Goal: Complete application form: Complete application form

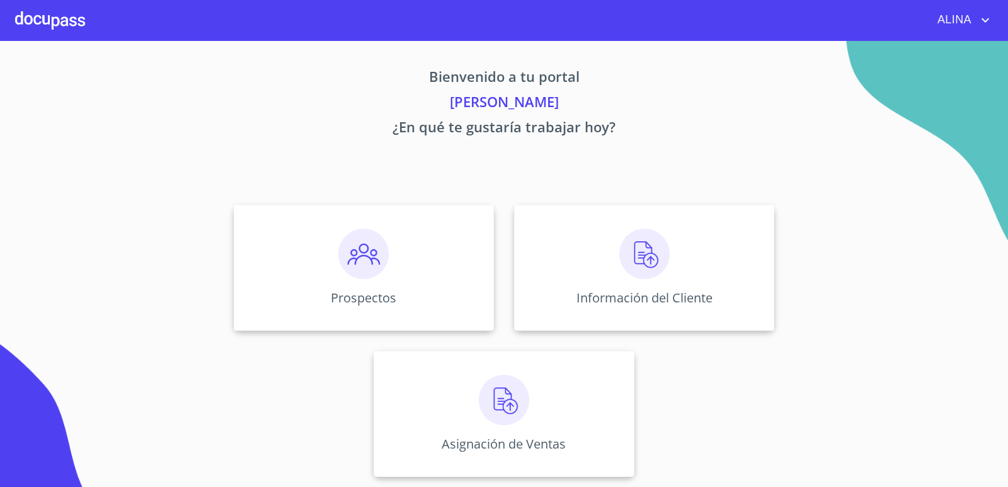
click at [57, 21] on div at bounding box center [50, 20] width 70 height 40
click at [560, 271] on div "Información del Cliente" at bounding box center [644, 268] width 260 height 126
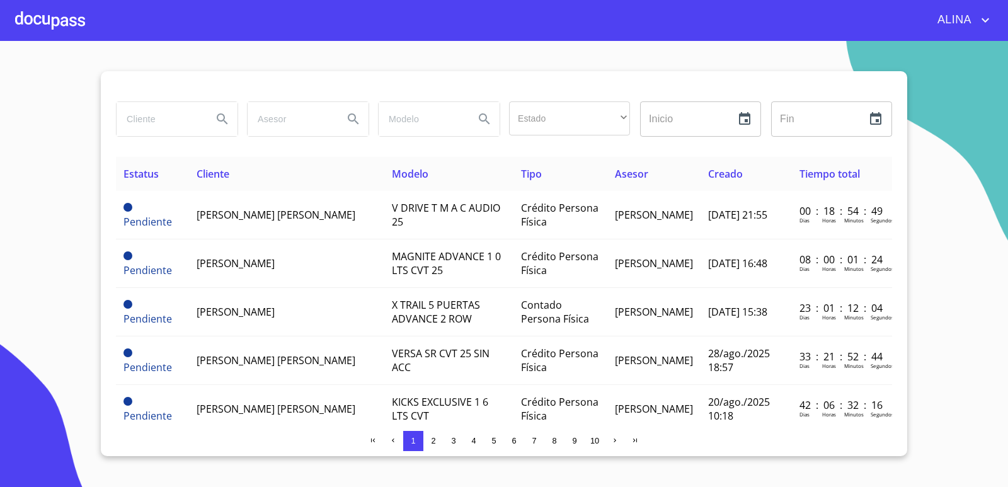
click at [168, 117] on input "search" at bounding box center [159, 119] width 86 height 34
type input "j"
type input "[PERSON_NAME]"
click at [213, 118] on button "Search" at bounding box center [222, 119] width 30 height 30
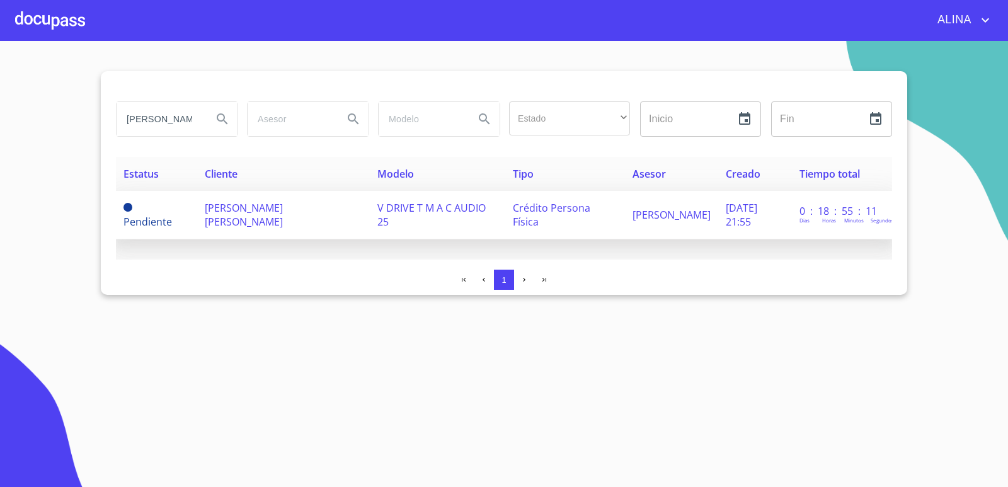
click at [244, 208] on span "[PERSON_NAME] [PERSON_NAME]" at bounding box center [244, 215] width 78 height 28
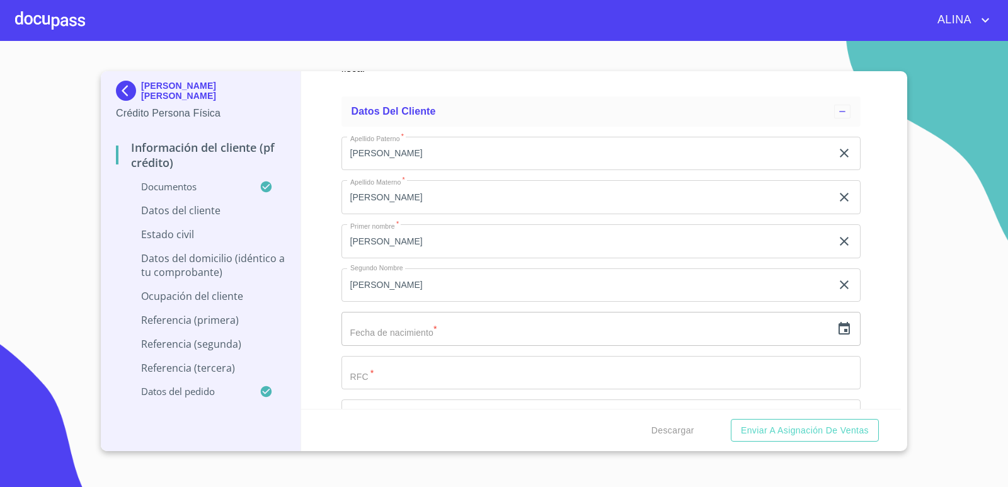
scroll to position [4030, 0]
click at [880, 293] on div "Información del cliente (PF crédito) Documentos Documento de identificación.   …" at bounding box center [601, 240] width 600 height 338
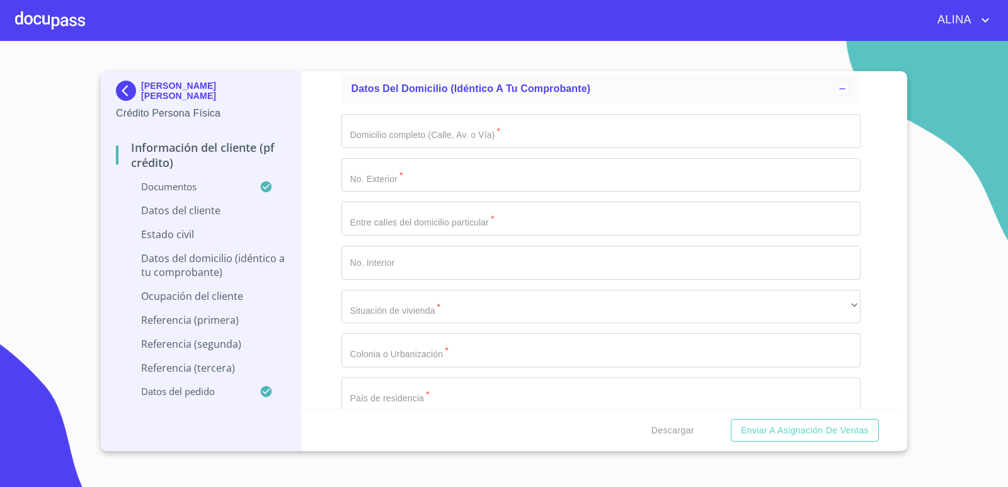
scroll to position [4597, 0]
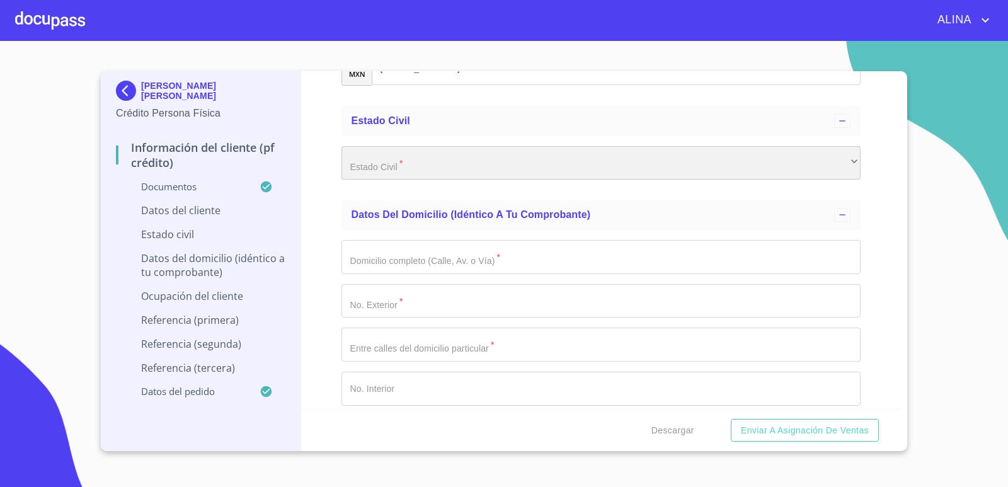
click at [721, 160] on div "​" at bounding box center [601, 163] width 520 height 34
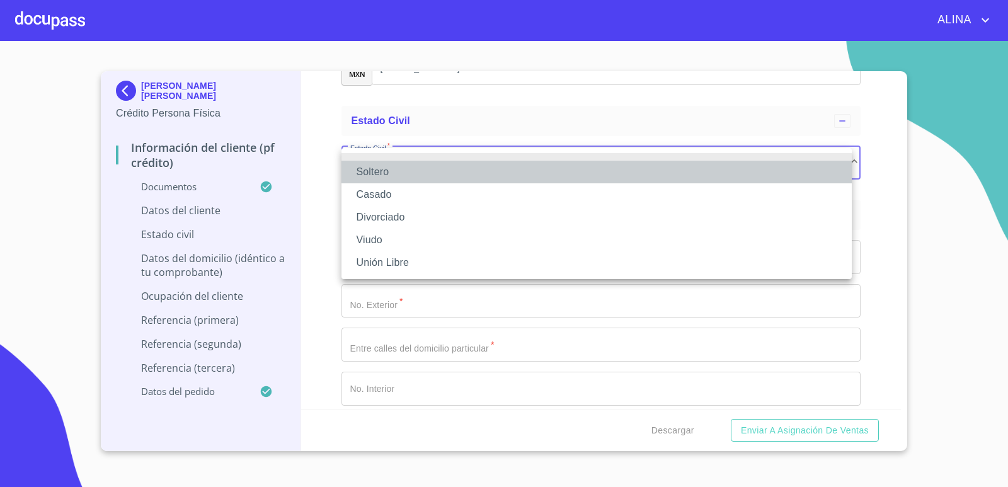
click at [373, 173] on li "Soltero" at bounding box center [596, 172] width 510 height 23
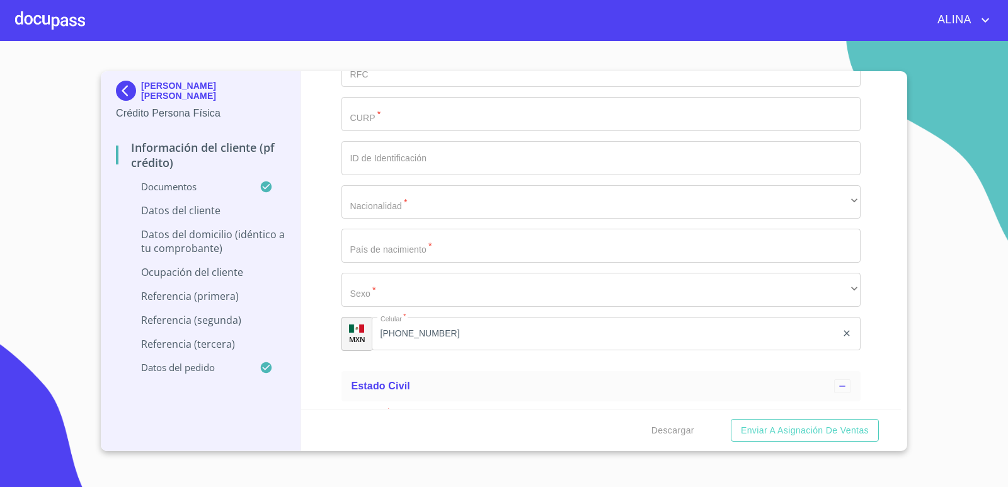
scroll to position [4219, 0]
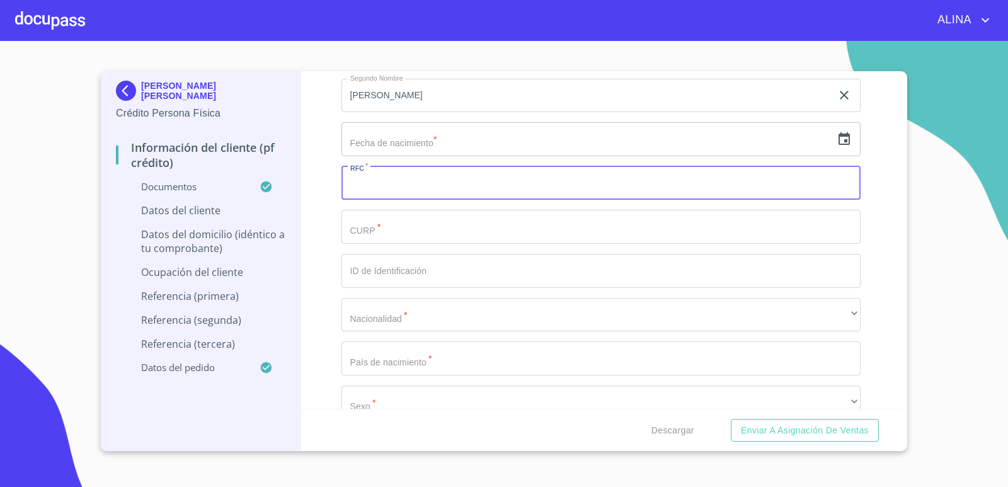
click at [442, 190] on input "Documento de identificación.   *" at bounding box center [601, 183] width 520 height 34
type input "BAMJ660624AT8"
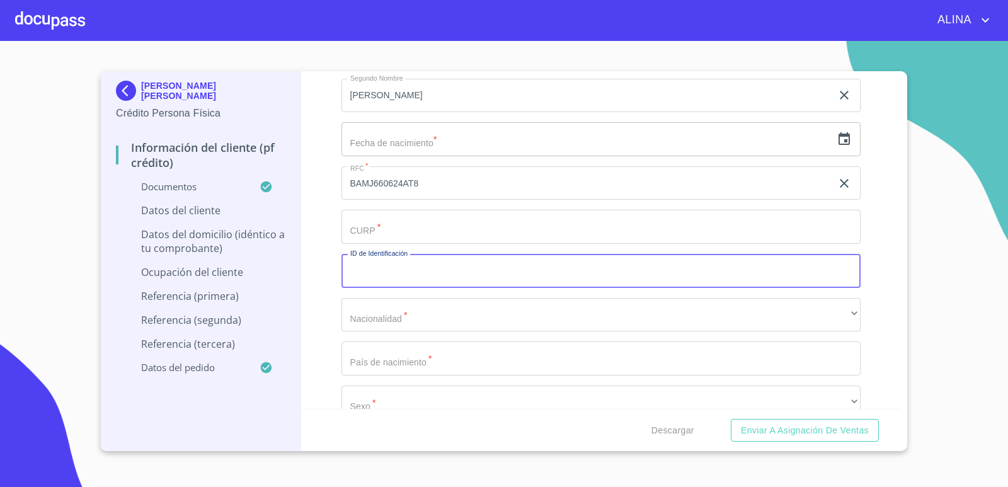
click at [404, 271] on input "Documento de identificación.   *" at bounding box center [601, 271] width 520 height 34
type input "2016850121"
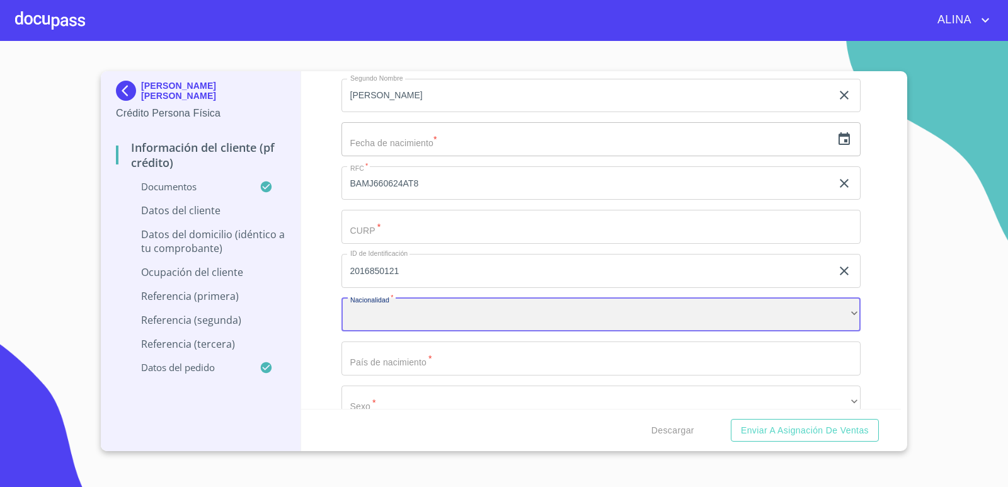
click at [458, 319] on div "​" at bounding box center [601, 315] width 520 height 34
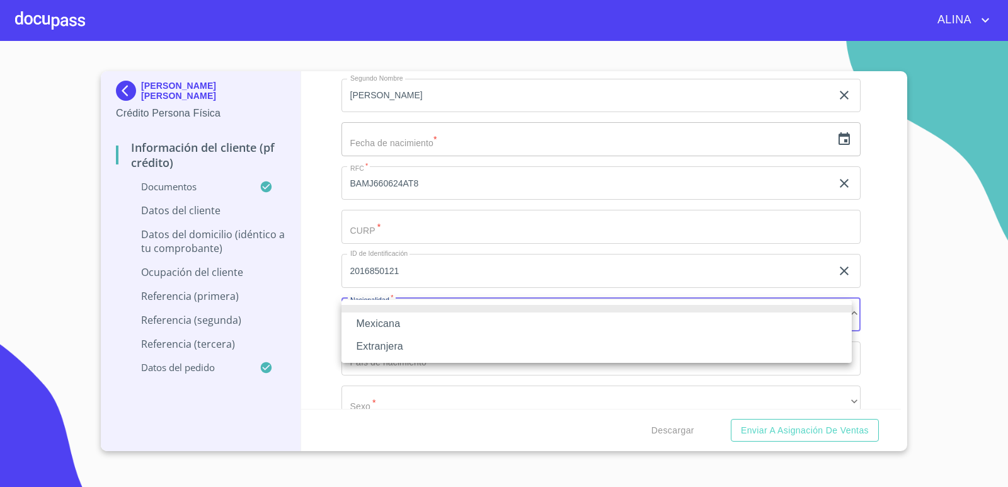
click at [394, 326] on li "Mexicana" at bounding box center [596, 323] width 510 height 23
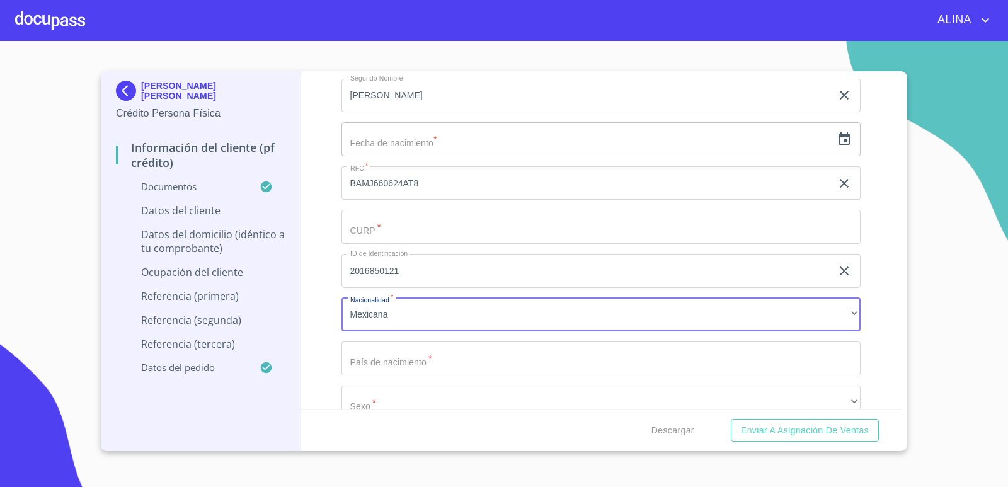
click at [400, 355] on input "Documento de identificación.   *" at bounding box center [601, 358] width 520 height 34
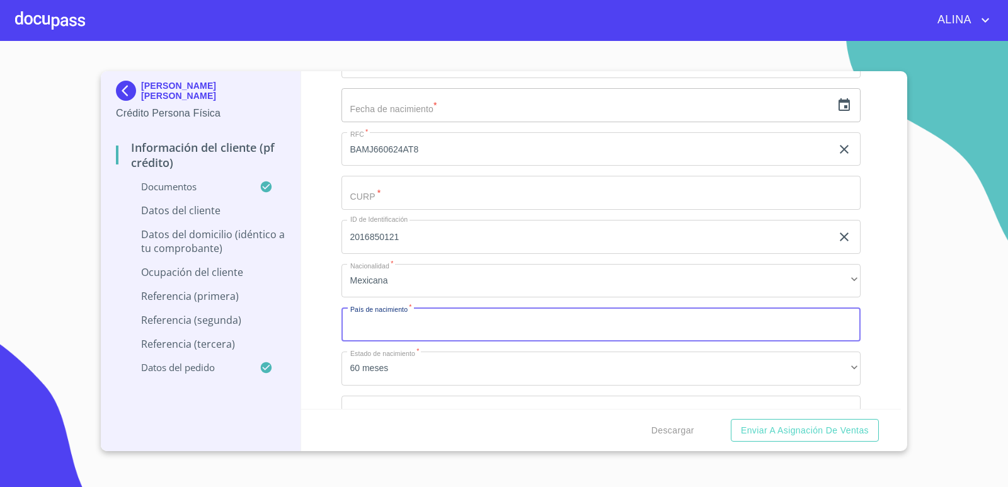
scroll to position [4282, 0]
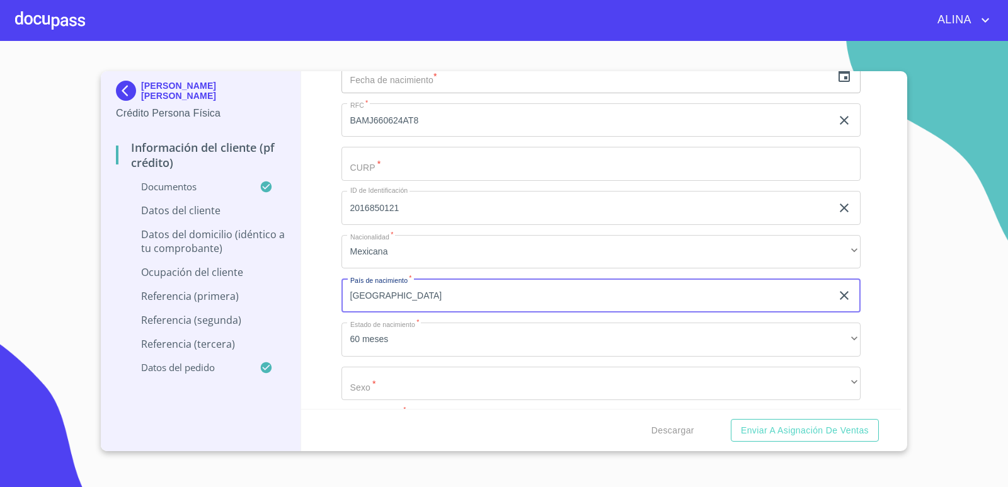
type input "[GEOGRAPHIC_DATA]"
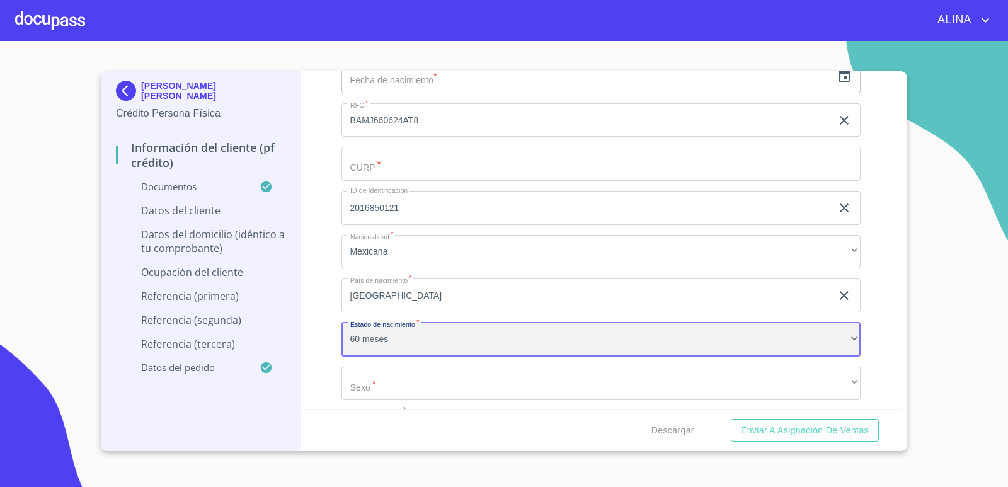
click at [444, 342] on div "60 meses" at bounding box center [601, 339] width 520 height 34
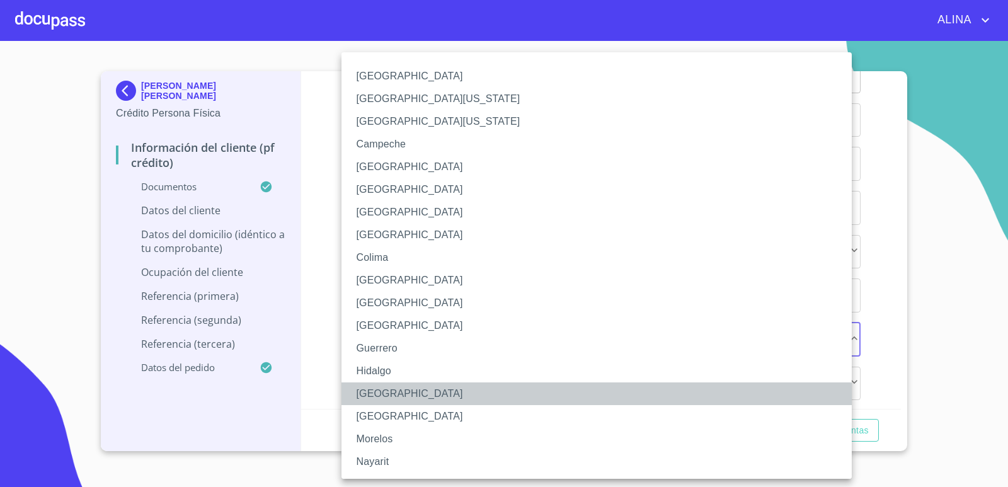
click at [382, 395] on li "[GEOGRAPHIC_DATA]" at bounding box center [601, 393] width 520 height 23
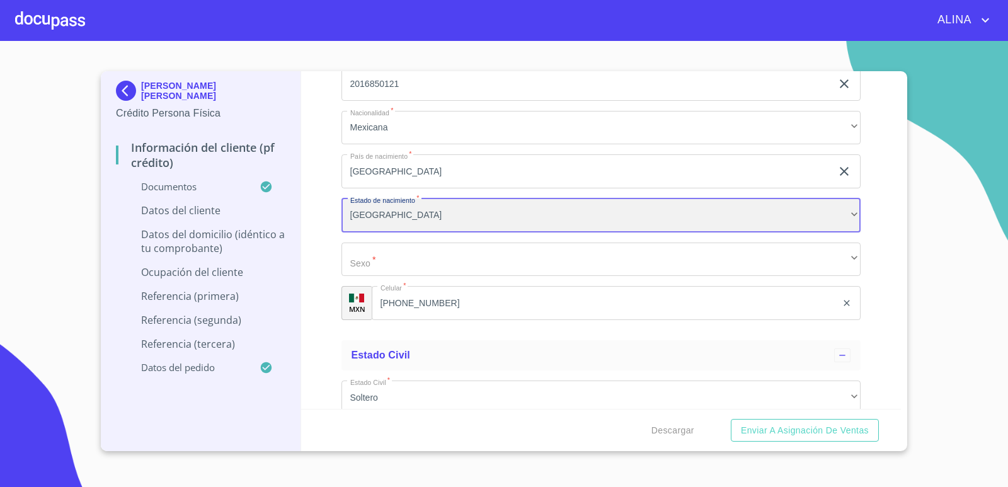
scroll to position [4471, 0]
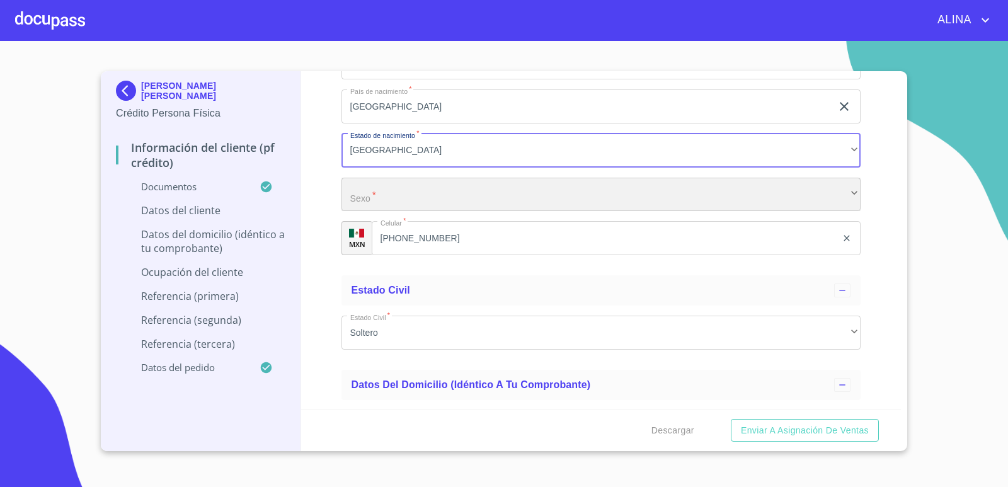
click at [415, 195] on div "​" at bounding box center [601, 195] width 520 height 34
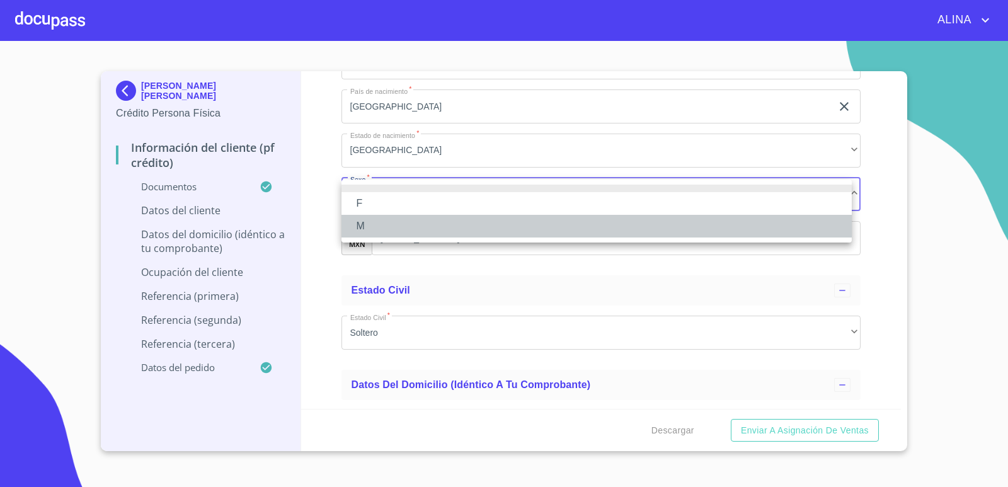
click at [364, 228] on li "M" at bounding box center [596, 226] width 510 height 23
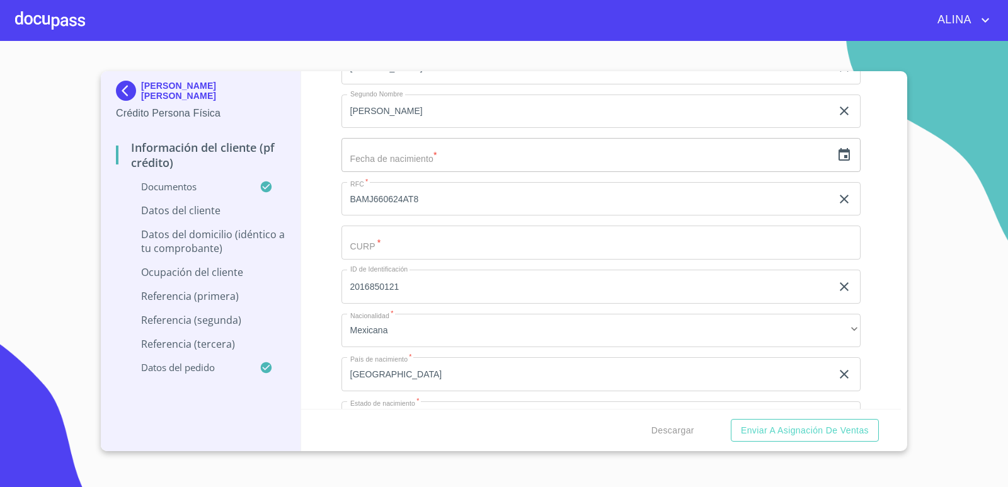
scroll to position [4156, 0]
click at [390, 288] on input "Documento de identificación.   *" at bounding box center [601, 290] width 520 height 34
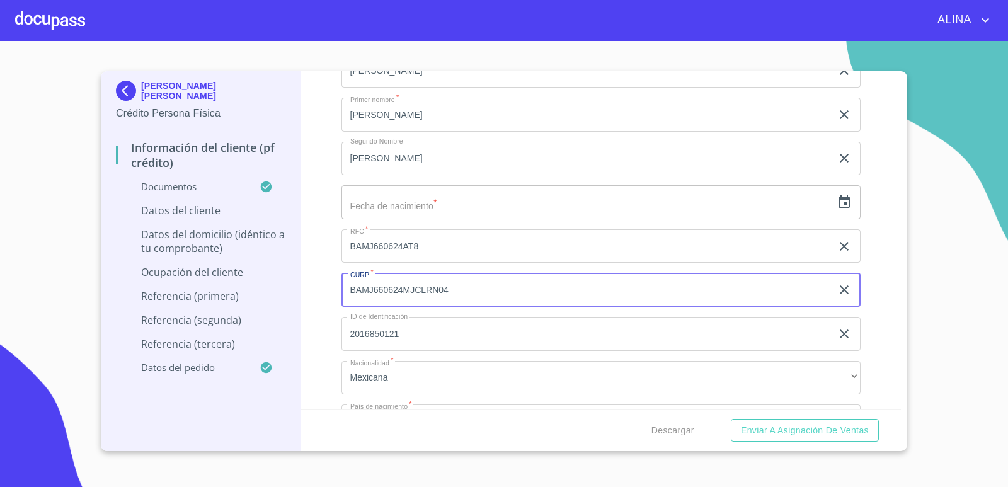
type input "BAMJ660624MJCLRN04"
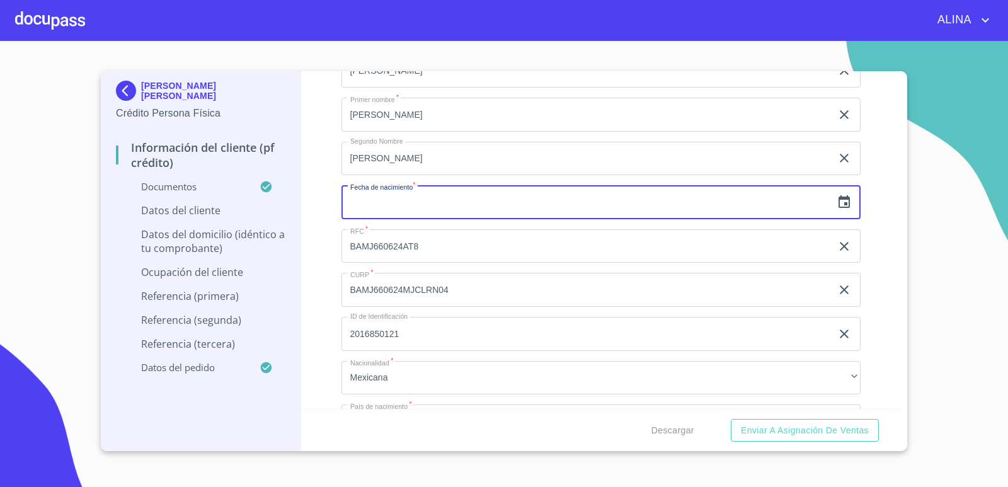
click at [474, 205] on input "text" at bounding box center [586, 202] width 491 height 34
click at [836, 203] on icon "button" at bounding box center [843, 202] width 15 height 15
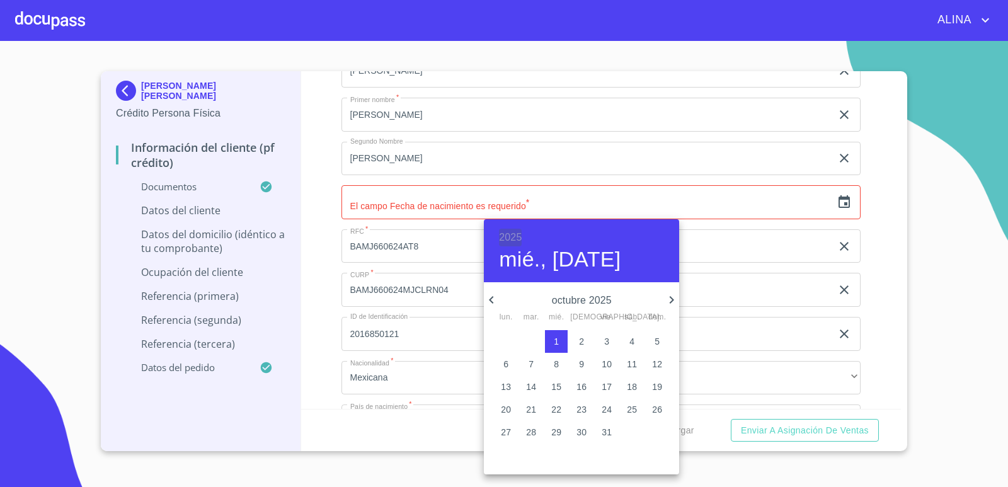
click at [503, 236] on h6 "2025" at bounding box center [510, 238] width 23 height 18
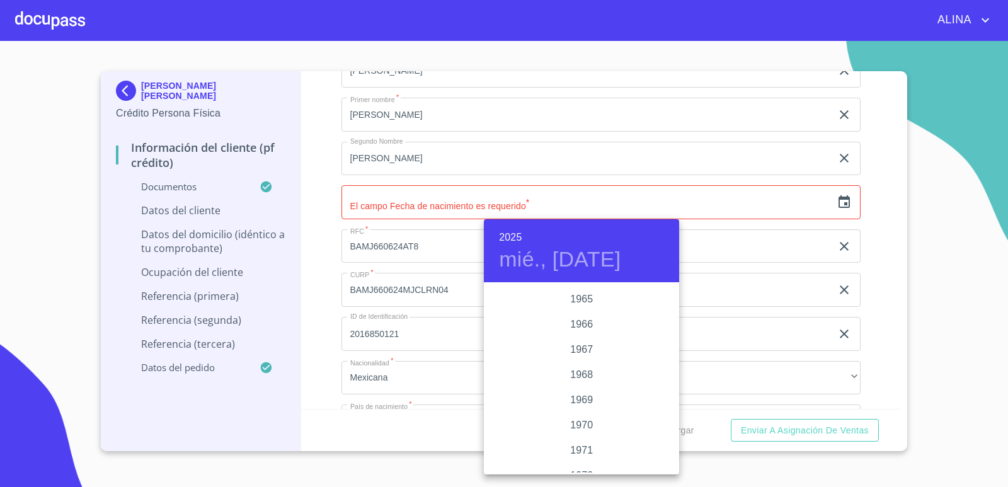
scroll to position [987, 0]
click at [572, 344] on div "1966" at bounding box center [581, 341] width 195 height 25
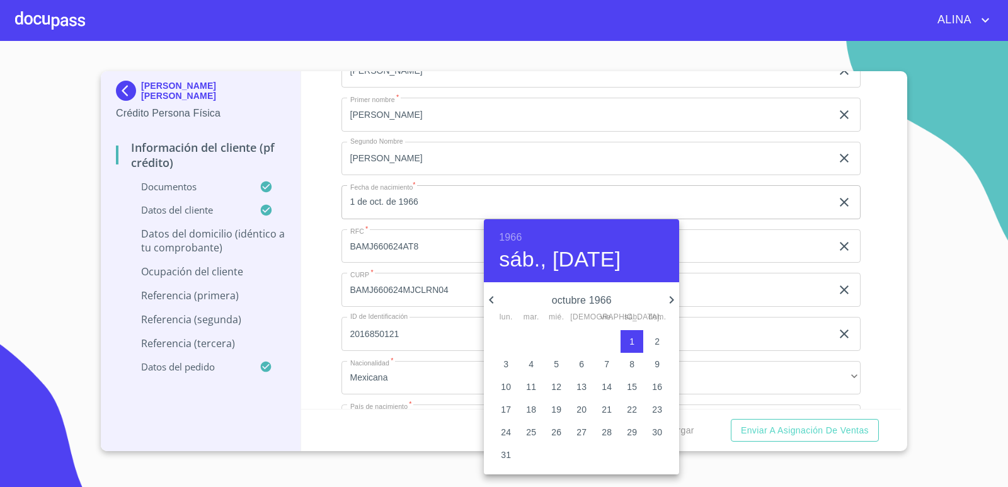
click at [494, 301] on icon "button" at bounding box center [491, 299] width 15 height 15
click at [608, 406] on p "24" at bounding box center [606, 409] width 10 height 13
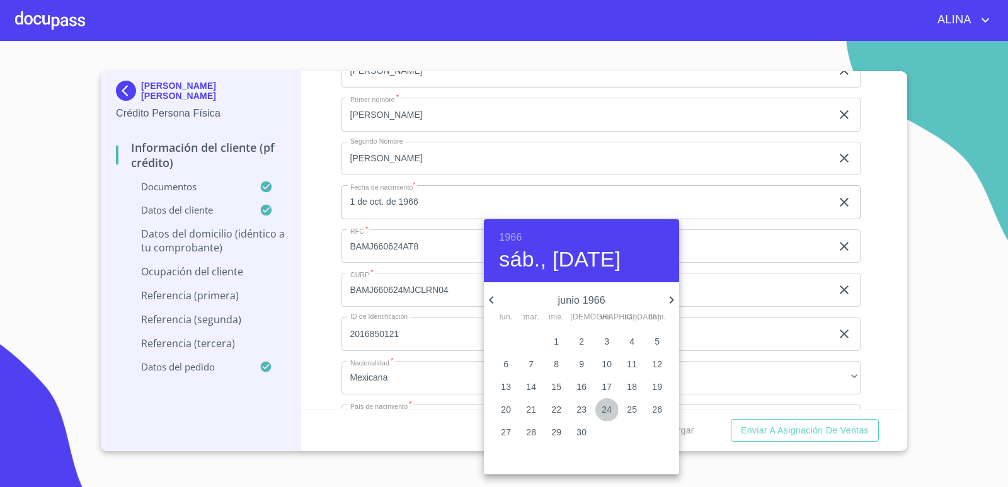
type input "24 de jun. de 1966"
click at [873, 325] on div at bounding box center [504, 243] width 1008 height 487
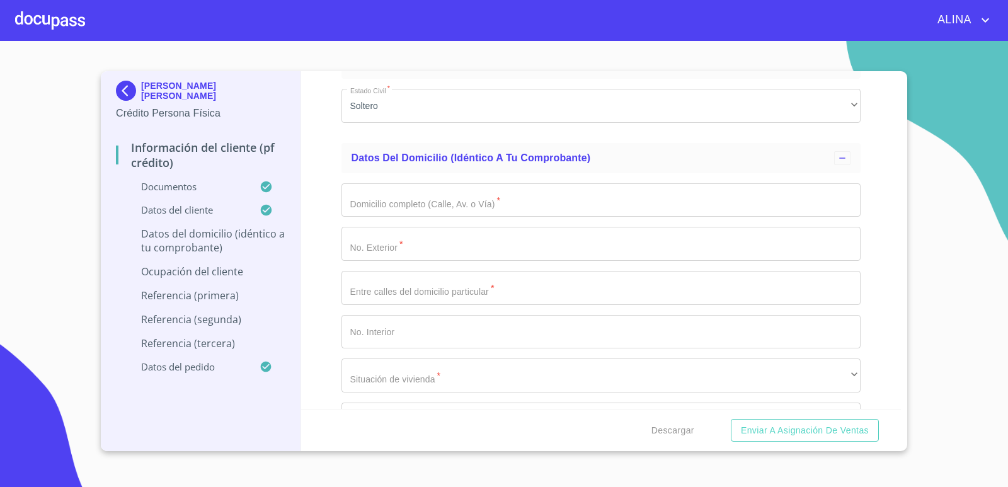
scroll to position [4723, 0]
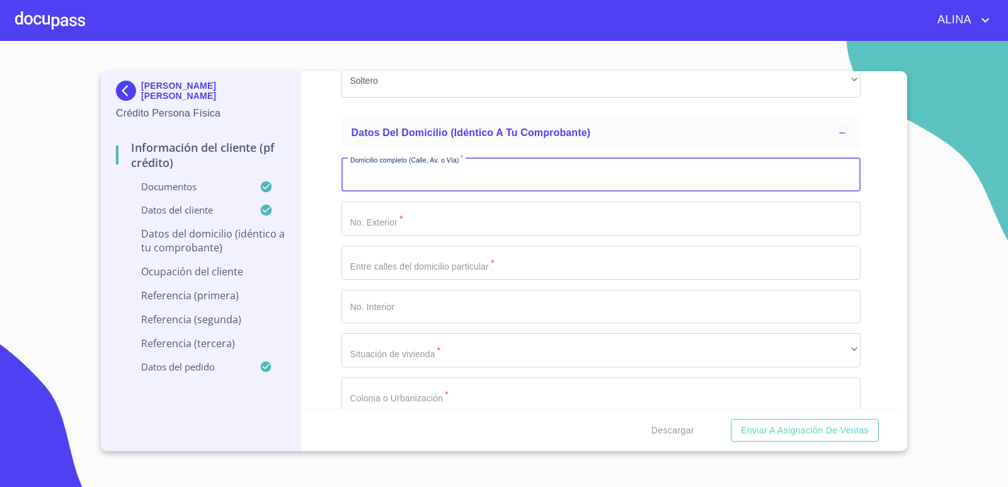
click at [435, 174] on input "Documento de identificación.   *" at bounding box center [601, 175] width 520 height 34
type input "[PERSON_NAME]"
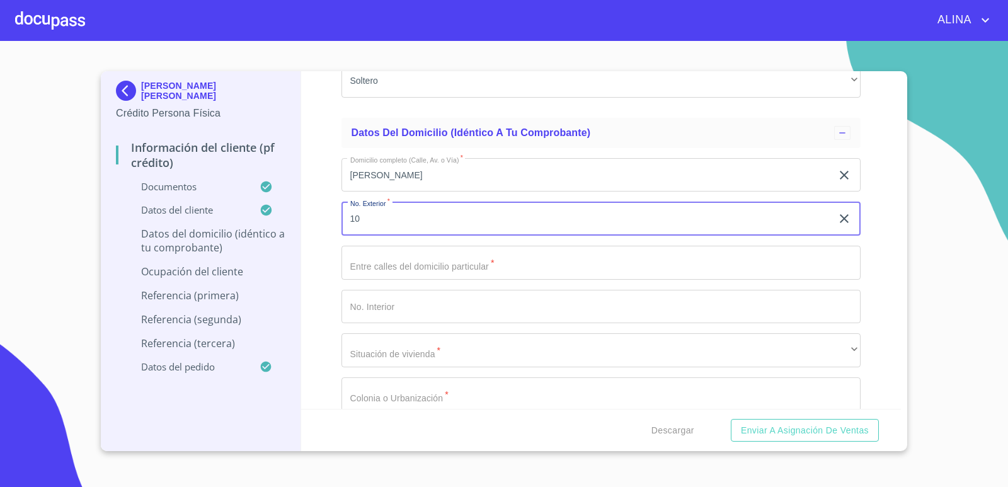
type input "10"
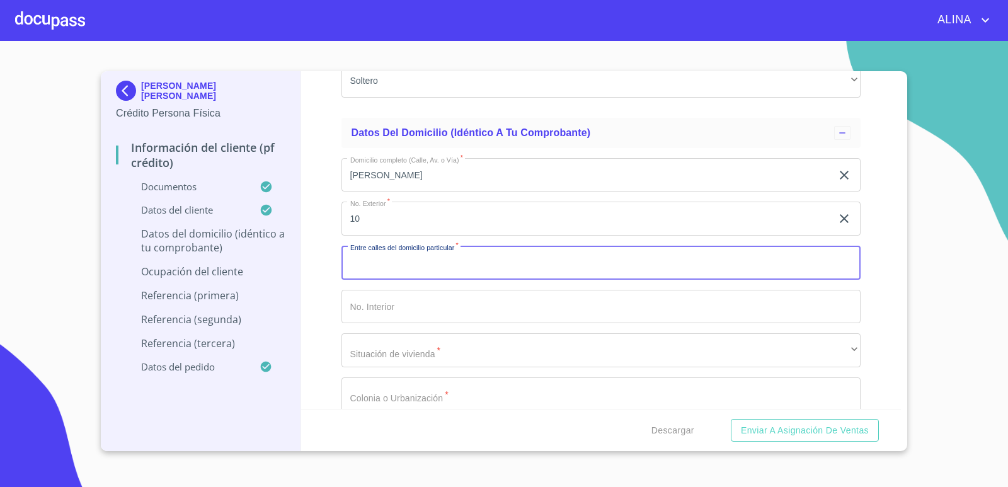
click at [426, 255] on input "Documento de identificación.   *" at bounding box center [601, 263] width 520 height 34
type input "[PERSON_NAME]."
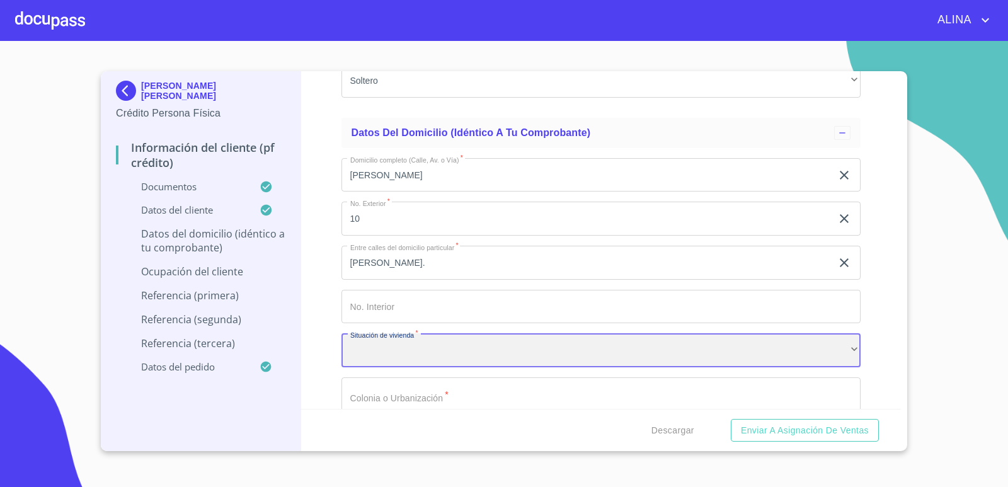
click at [388, 358] on div "​" at bounding box center [601, 350] width 520 height 34
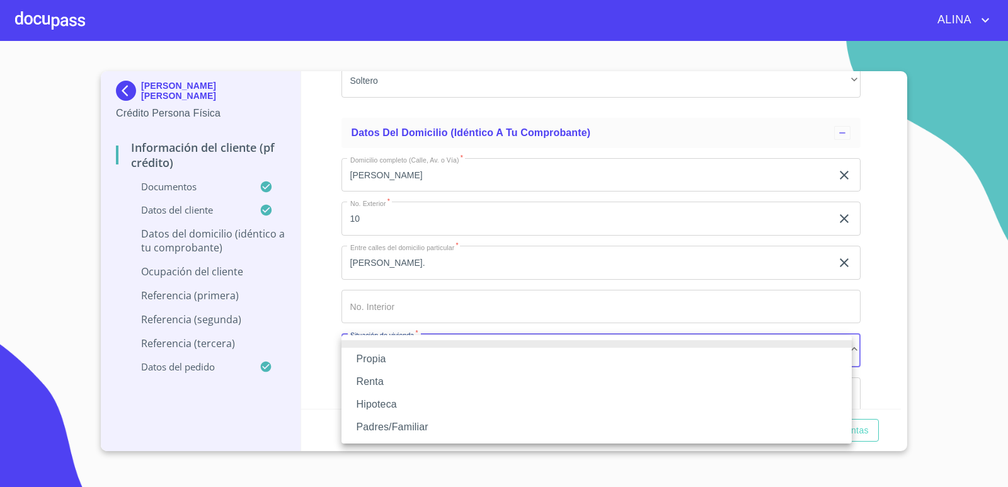
click at [372, 361] on li "Propia" at bounding box center [596, 359] width 510 height 23
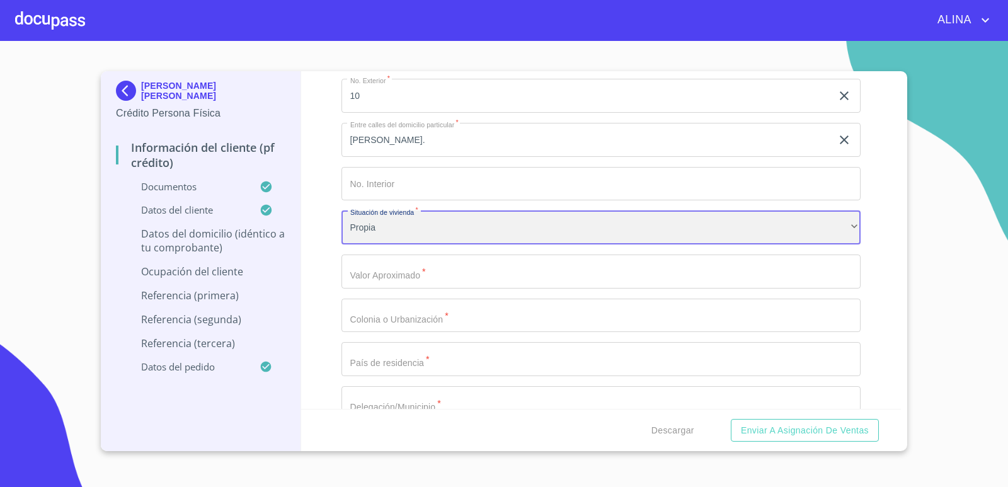
scroll to position [4849, 0]
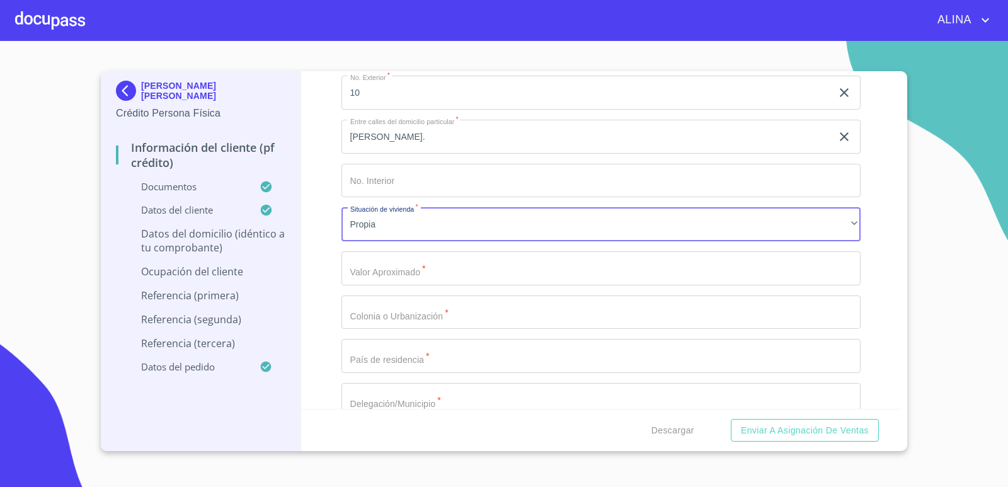
click at [463, 270] on input "Documento de identificación.   *" at bounding box center [601, 268] width 520 height 34
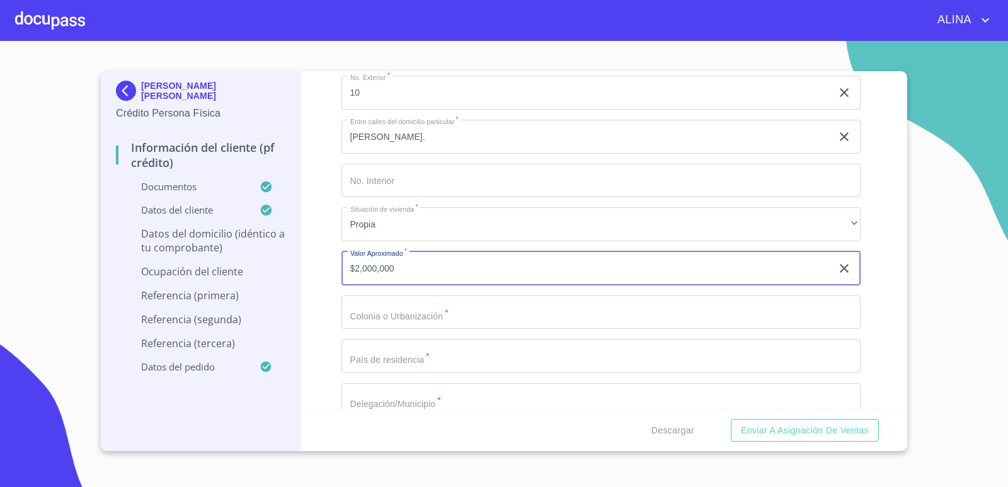
type input "$2,000,000"
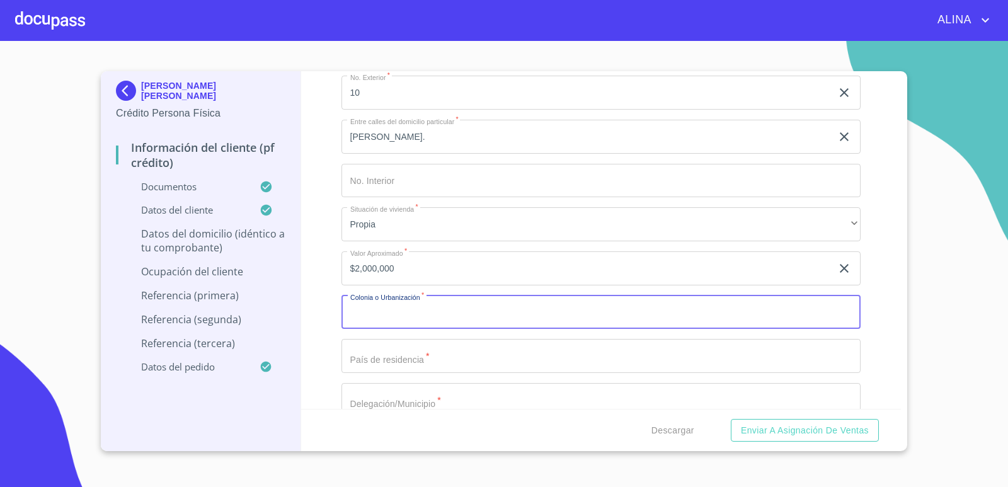
click at [462, 310] on input "Documento de identificación.   *" at bounding box center [601, 312] width 520 height 34
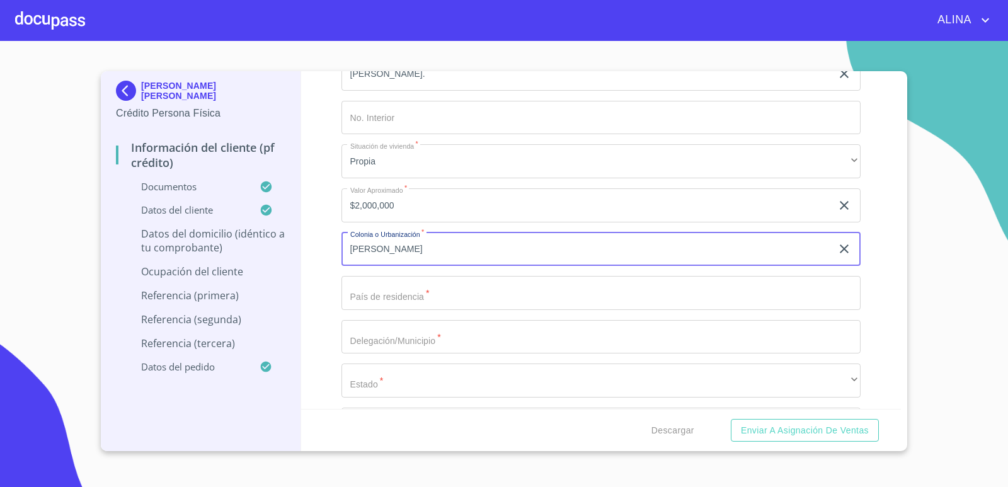
type input "[PERSON_NAME]"
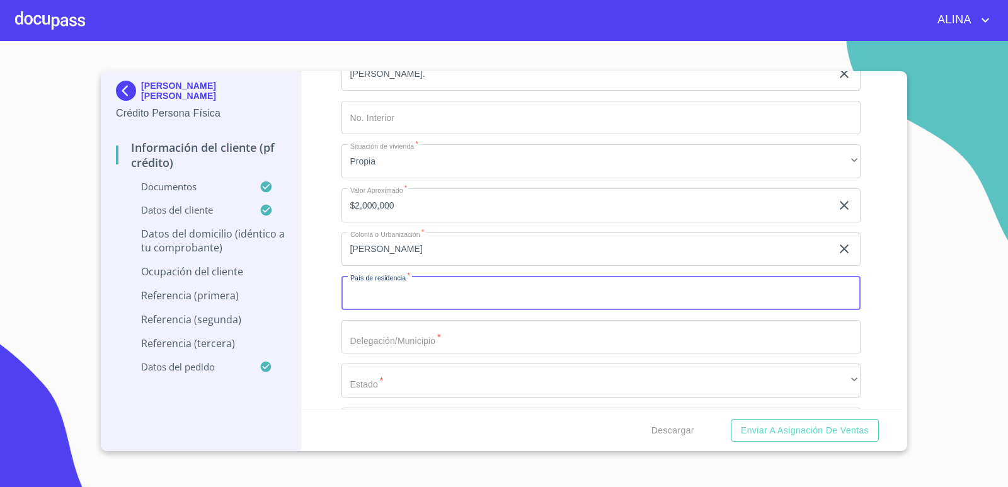
click at [435, 293] on input "Documento de identificación.   *" at bounding box center [601, 293] width 520 height 34
type input "J"
click at [888, 369] on div "Información del cliente (PF crédito) Documentos Documento de identificación.   …" at bounding box center [601, 240] width 600 height 338
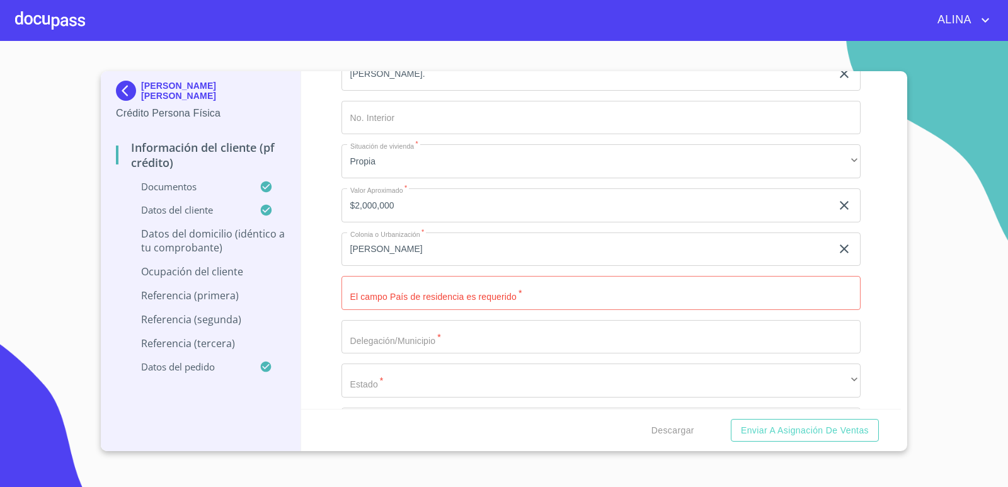
click at [449, 298] on input "Documento de identificación.   *" at bounding box center [601, 293] width 520 height 34
type input "[GEOGRAPHIC_DATA]"
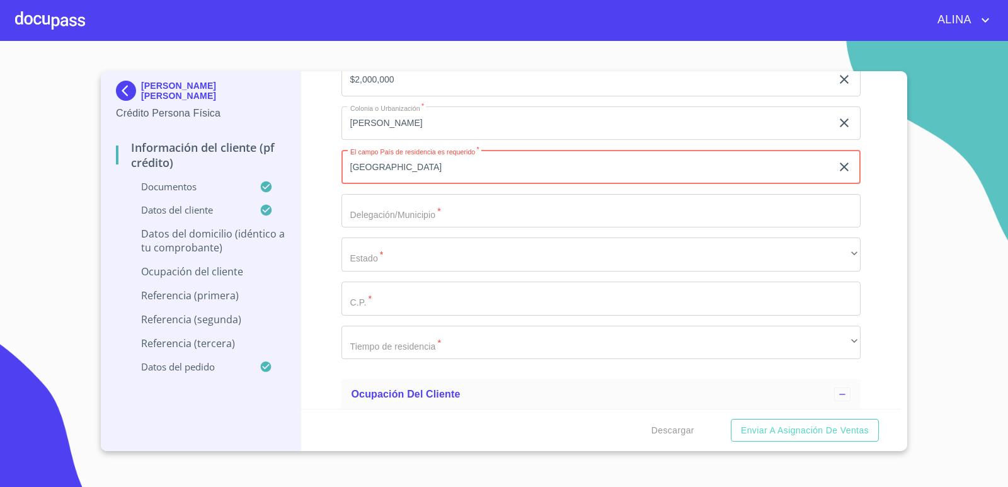
click at [436, 215] on input "Documento de identificación.   *" at bounding box center [601, 211] width 520 height 34
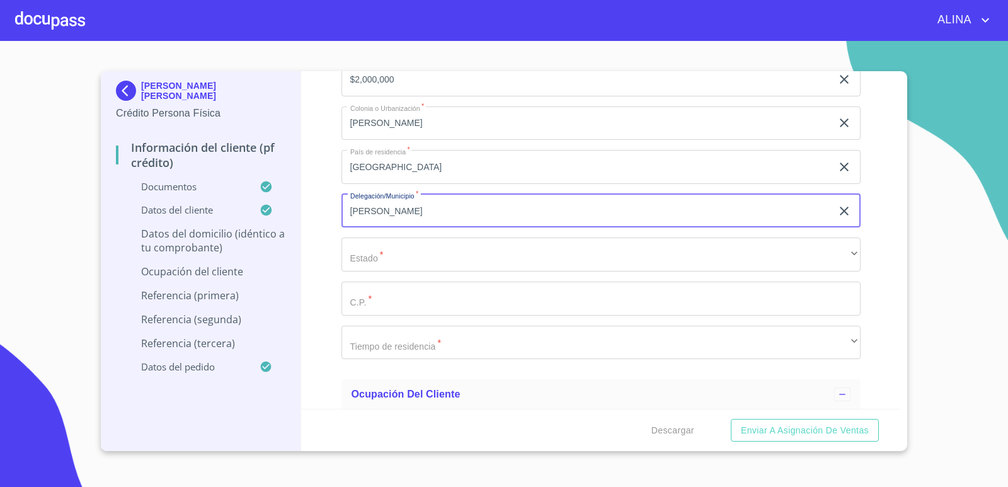
type input "[PERSON_NAME]"
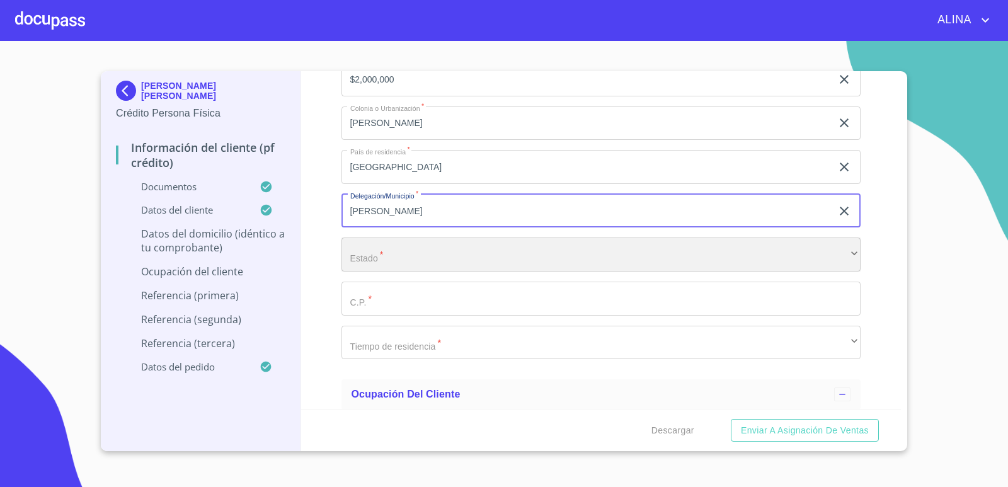
click at [407, 260] on div "​" at bounding box center [601, 254] width 520 height 34
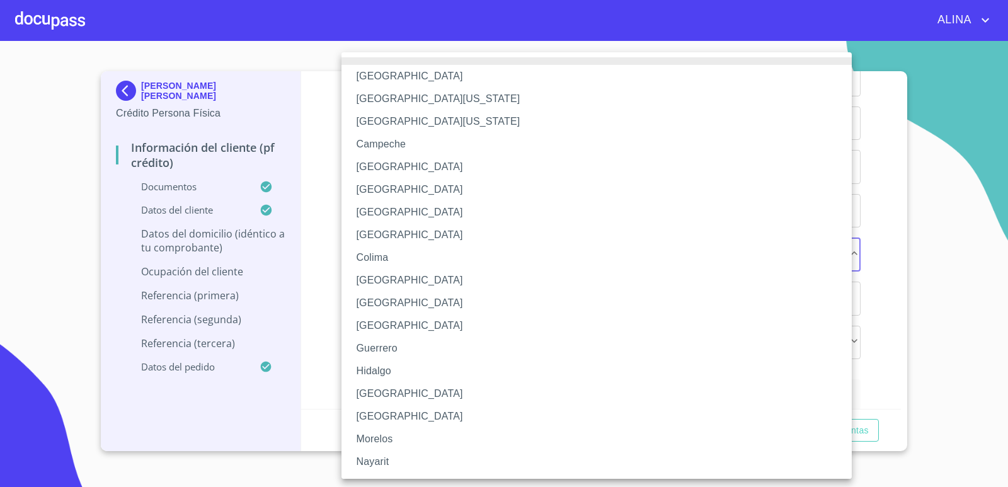
scroll to position [317, 0]
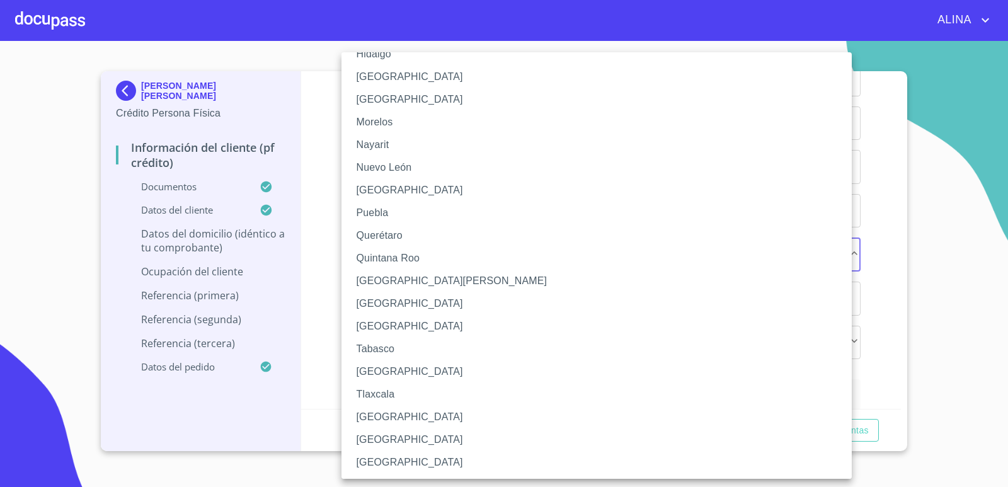
click at [368, 462] on li "[GEOGRAPHIC_DATA]" at bounding box center [601, 462] width 520 height 23
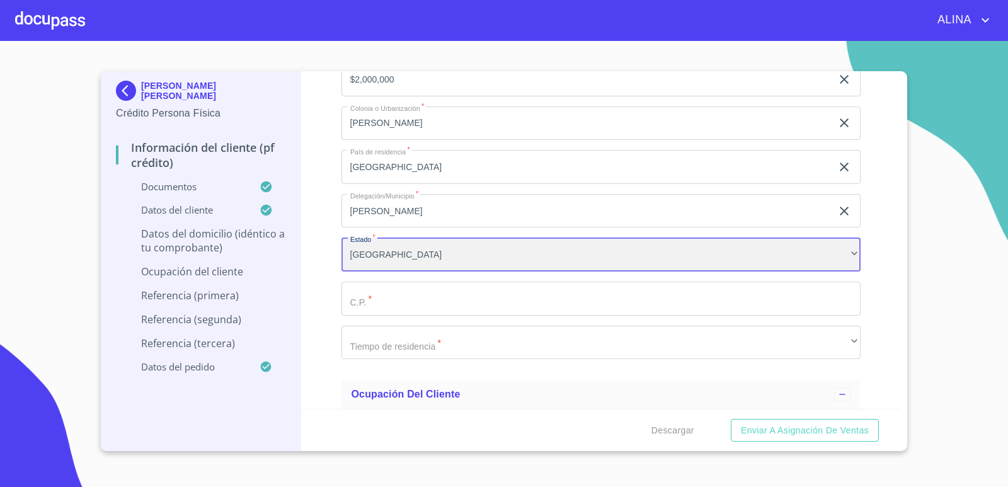
scroll to position [316, 0]
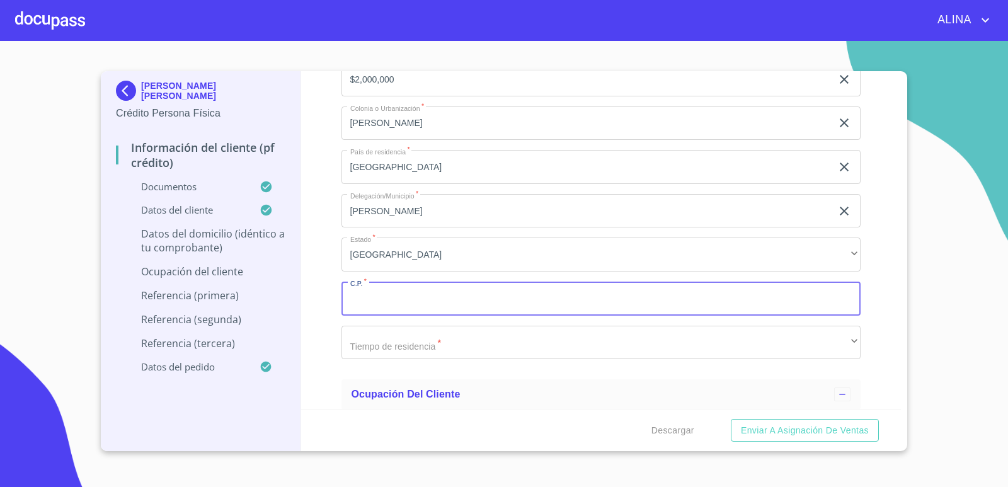
click at [390, 292] on input "Documento de identificación.   *" at bounding box center [601, 298] width 520 height 34
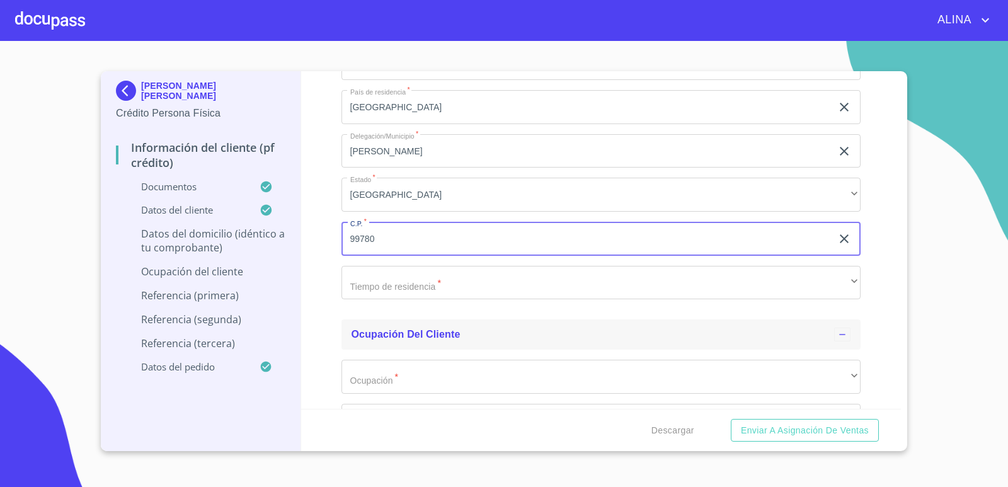
scroll to position [5164, 0]
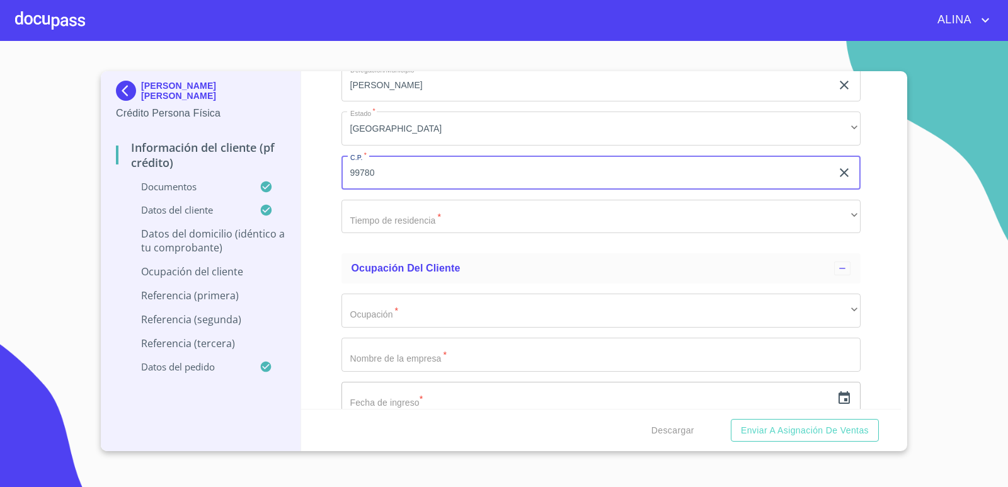
type input "99780"
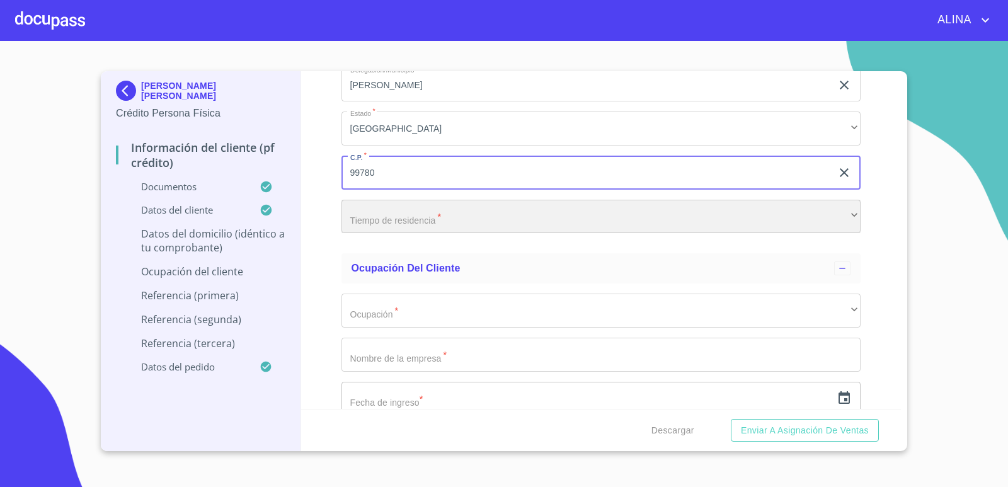
click at [426, 219] on div "​" at bounding box center [601, 217] width 520 height 34
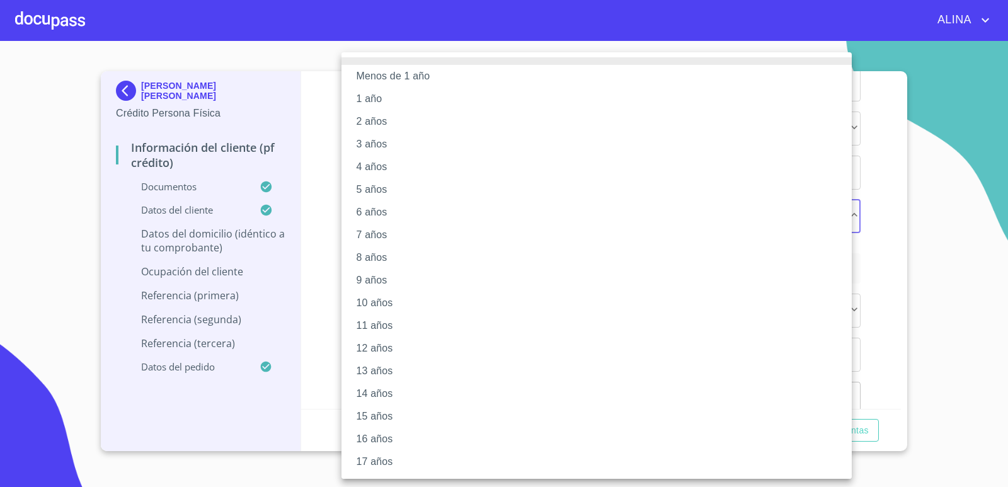
scroll to position [67, 0]
click at [378, 458] on li "20 años" at bounding box center [601, 462] width 520 height 23
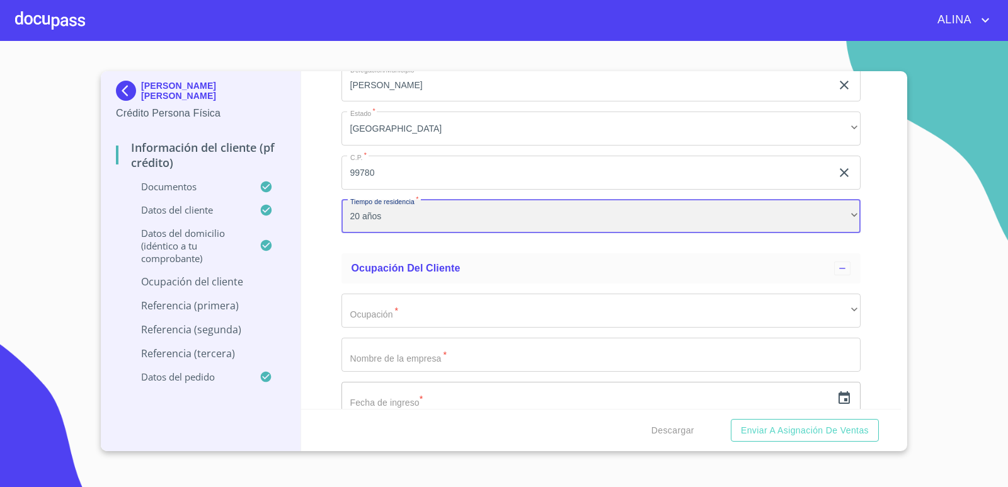
scroll to position [67, 0]
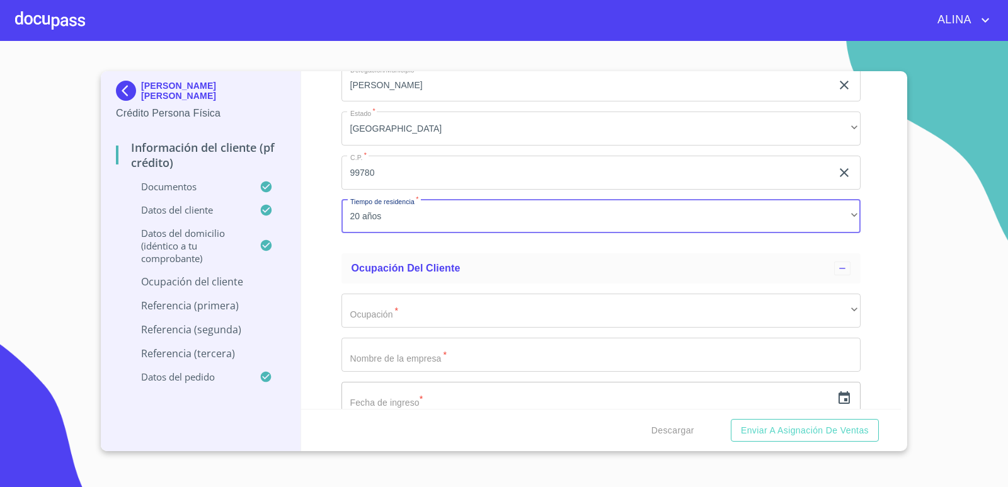
click at [883, 344] on div "Información del cliente (PF crédito) Documentos Documento de identificación.   …" at bounding box center [601, 240] width 600 height 338
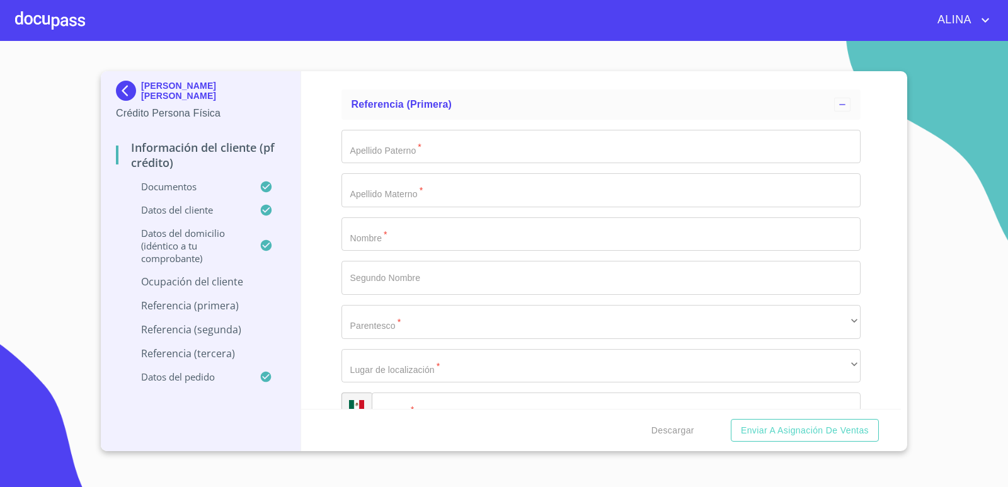
scroll to position [6234, 0]
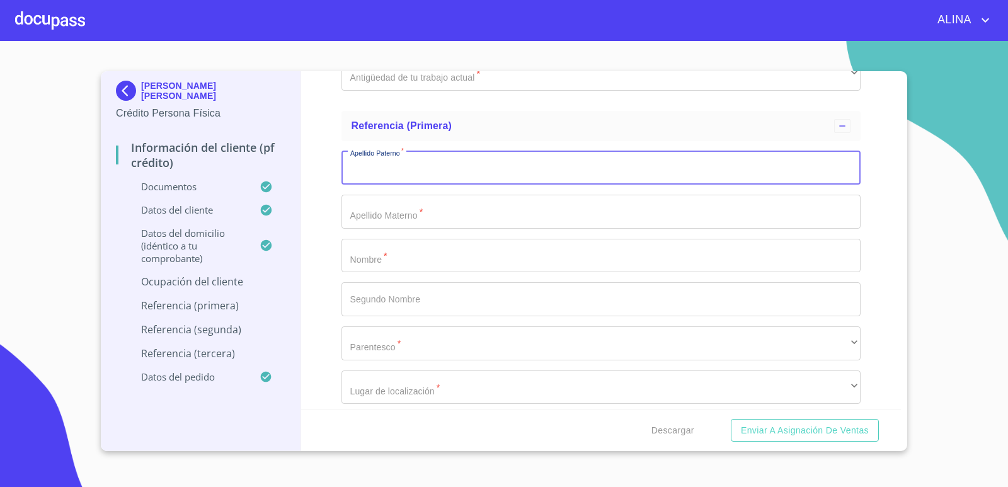
click at [383, 173] on input "Documento de identificación.   *" at bounding box center [601, 168] width 520 height 34
type input "s"
type input "[PERSON_NAME]"
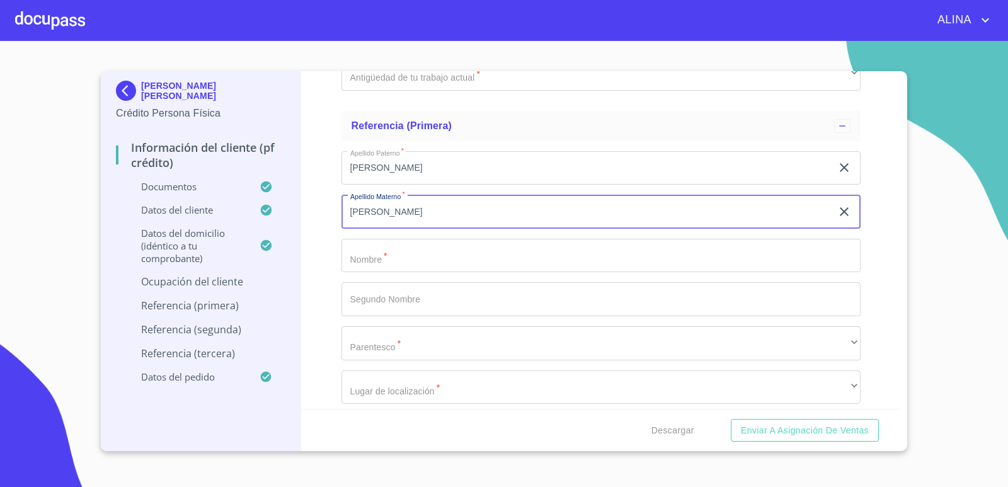
type input "[PERSON_NAME]"
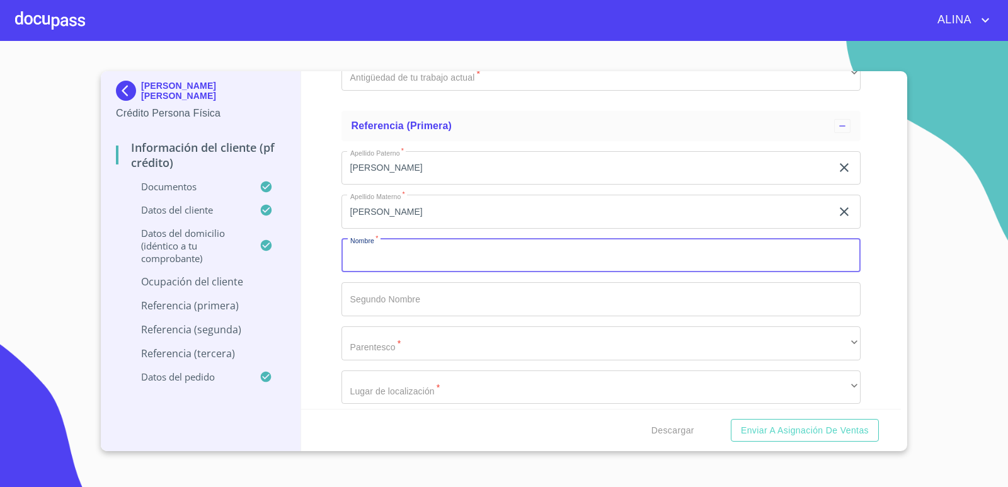
click at [386, 247] on input "Documento de identificación.   *" at bounding box center [601, 256] width 520 height 34
type input "[PERSON_NAME]"
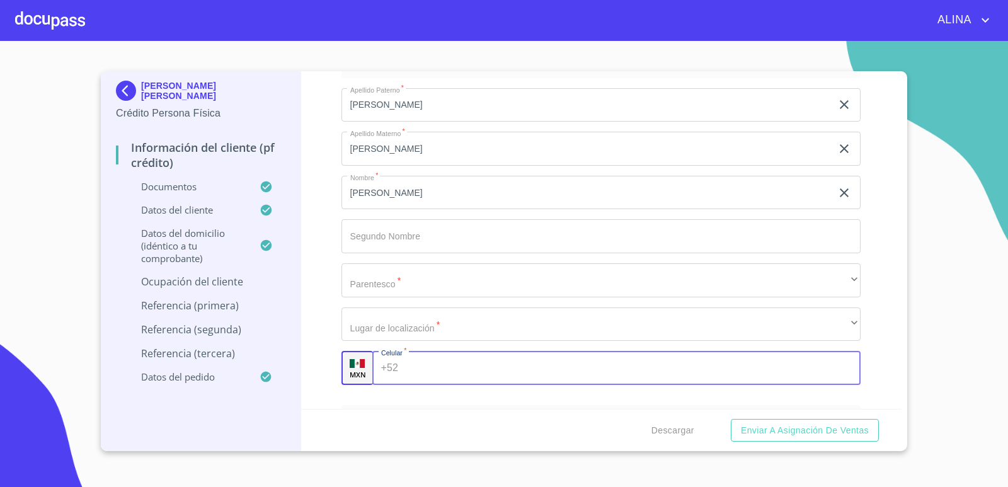
click at [411, 364] on input "Documento de identificación.   *" at bounding box center [631, 368] width 457 height 34
paste input "[PHONE_NUMBER]"
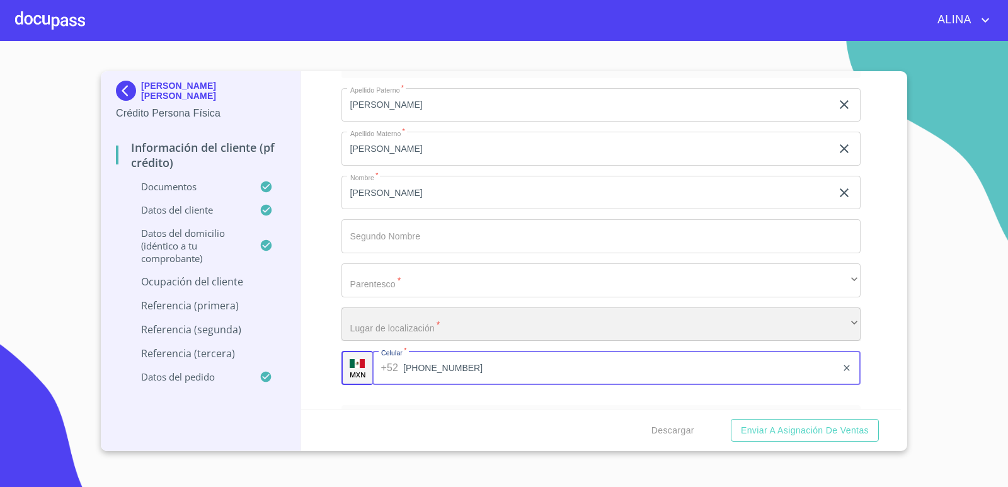
click at [412, 327] on div "​" at bounding box center [601, 324] width 520 height 34
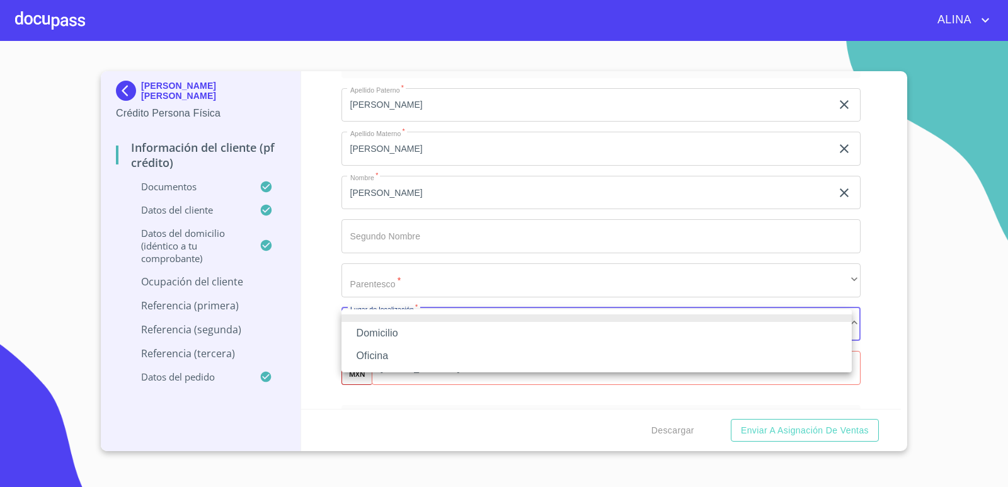
click at [389, 356] on li "Oficina" at bounding box center [596, 355] width 510 height 23
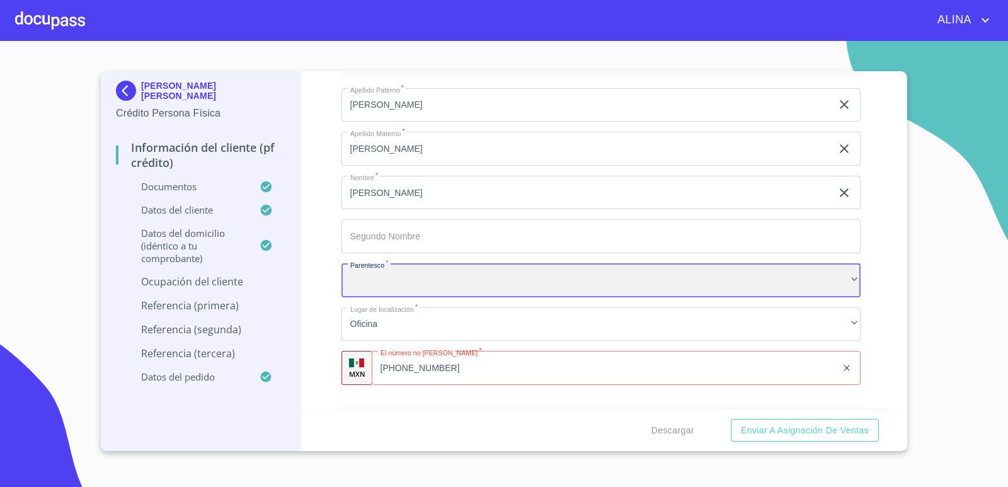
click at [399, 280] on div "​" at bounding box center [601, 280] width 520 height 34
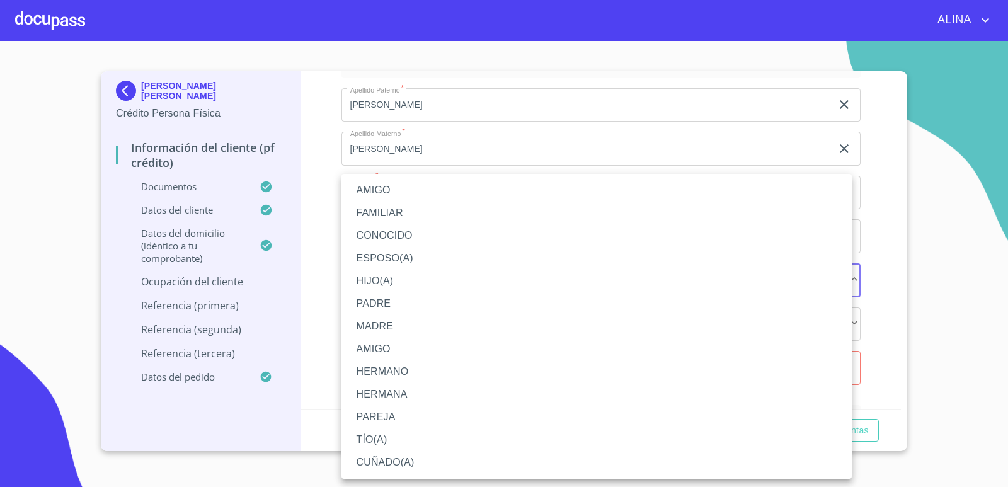
click at [383, 346] on li "AMIGO" at bounding box center [596, 349] width 510 height 23
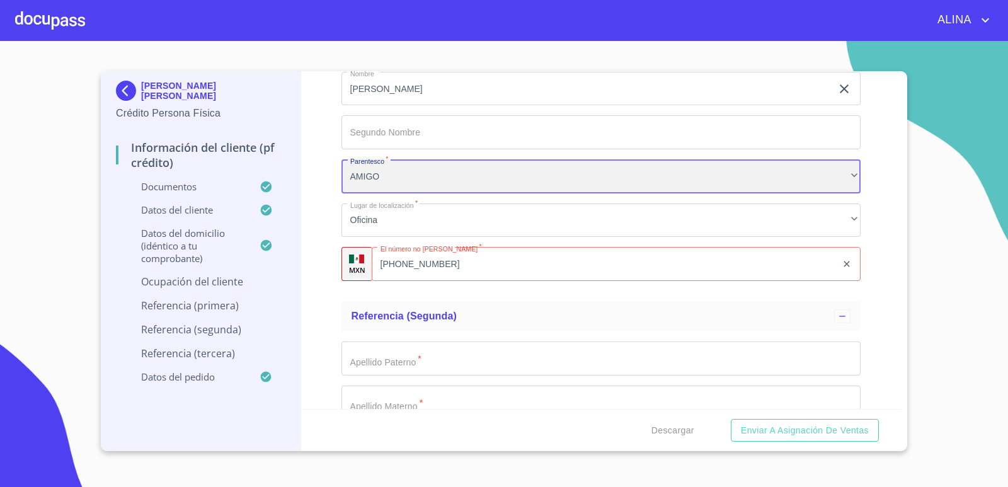
scroll to position [6486, 0]
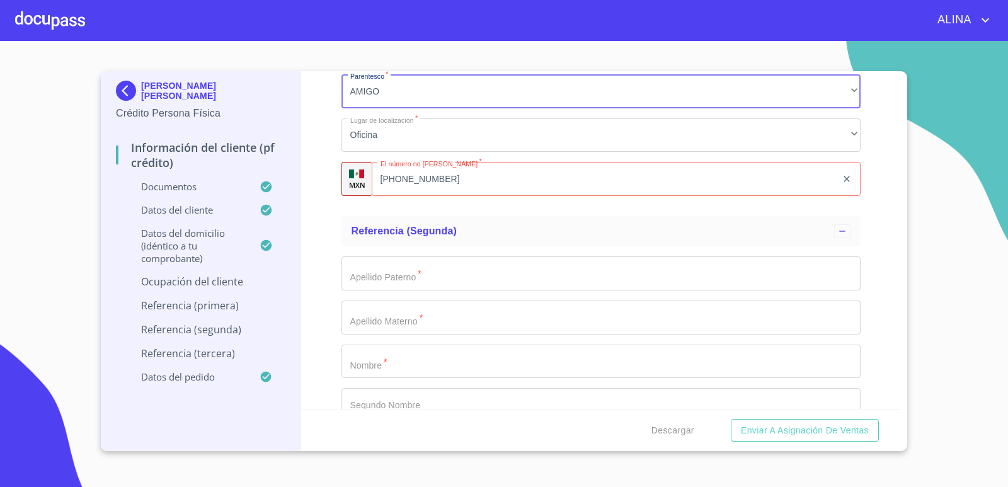
click at [479, 185] on input "[PHONE_NUMBER]" at bounding box center [604, 179] width 465 height 34
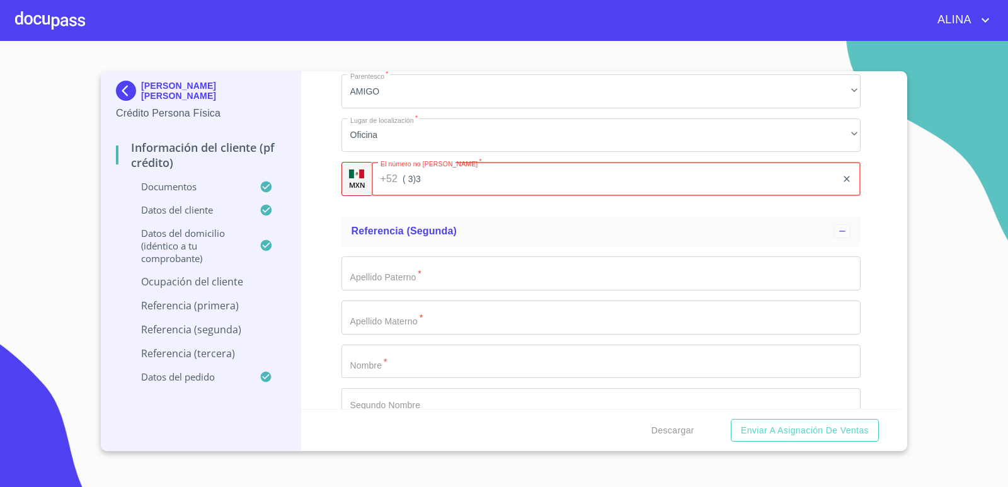
type input "3"
type input "[PHONE_NUMBER]"
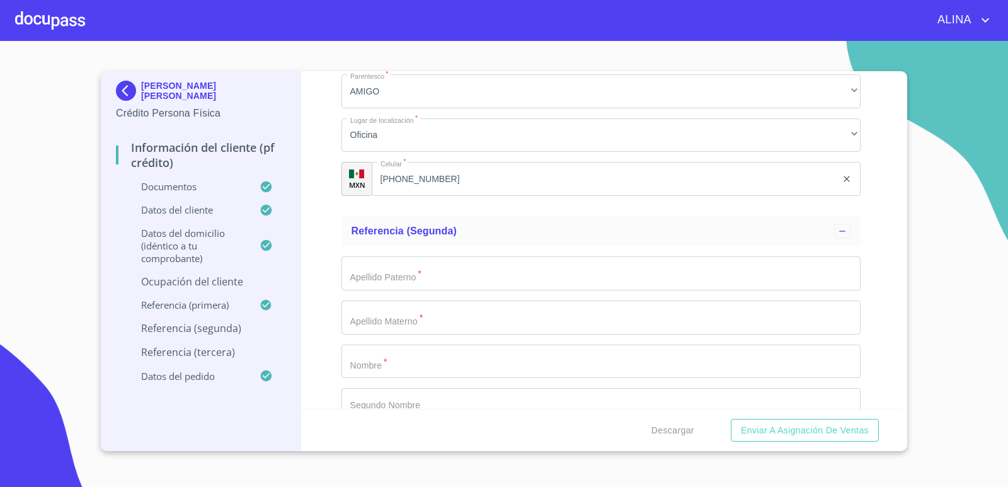
click at [873, 262] on div "Información del cliente (PF crédito) Documentos Documento de identificación.   …" at bounding box center [601, 240] width 600 height 338
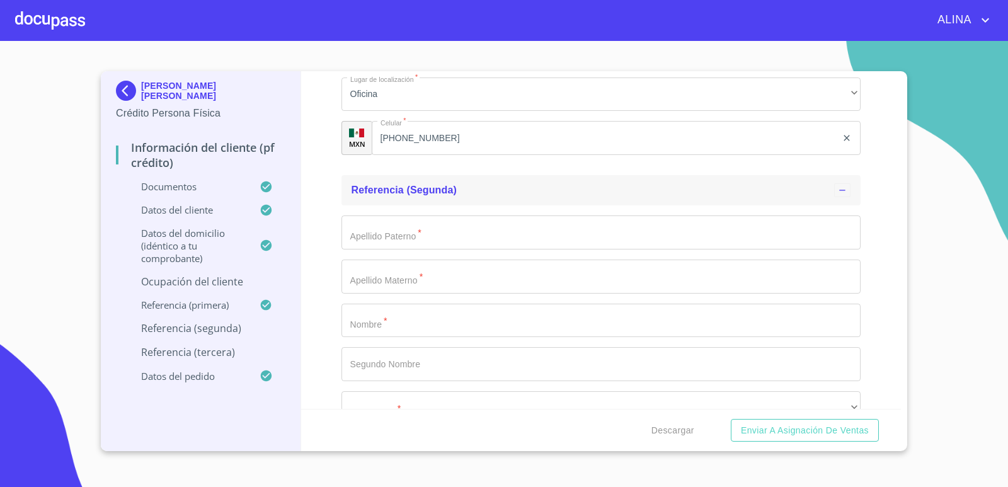
scroll to position [6549, 0]
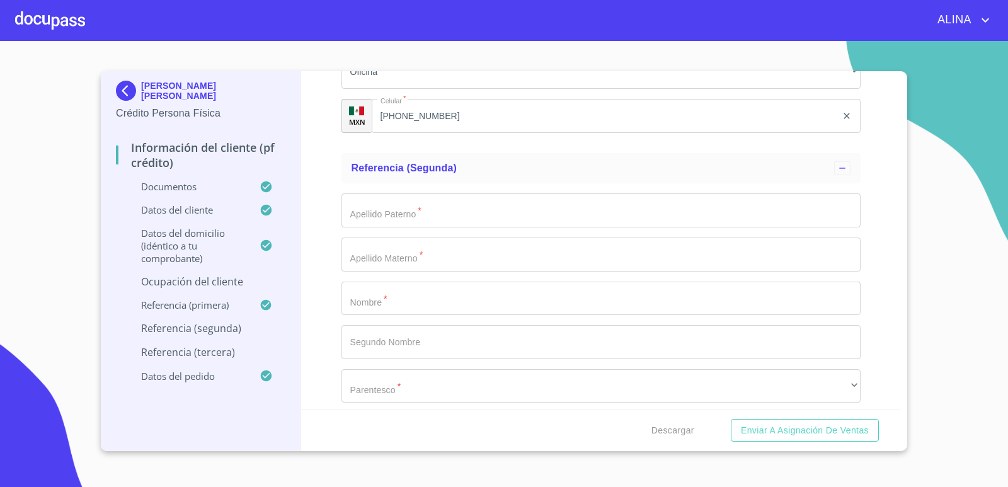
click at [397, 213] on input "Documento de identificación.   *" at bounding box center [601, 210] width 520 height 34
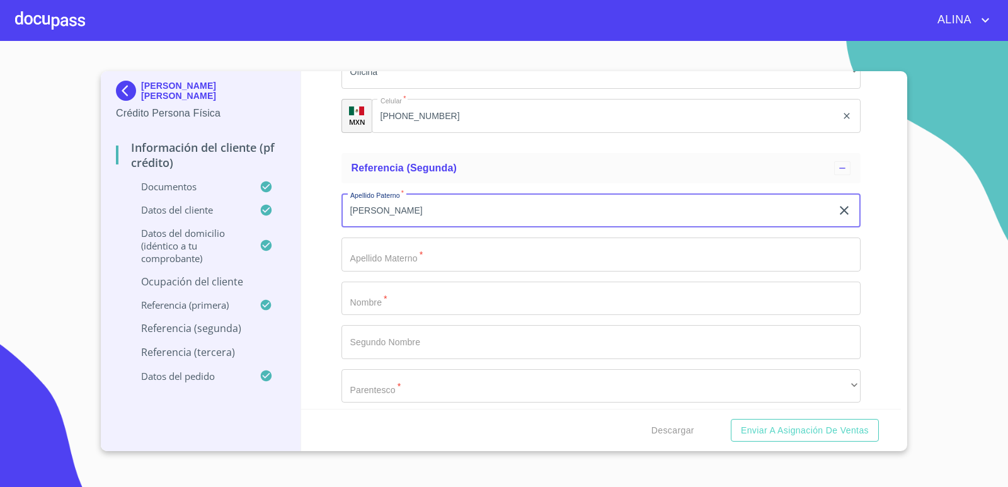
type input "[PERSON_NAME]"
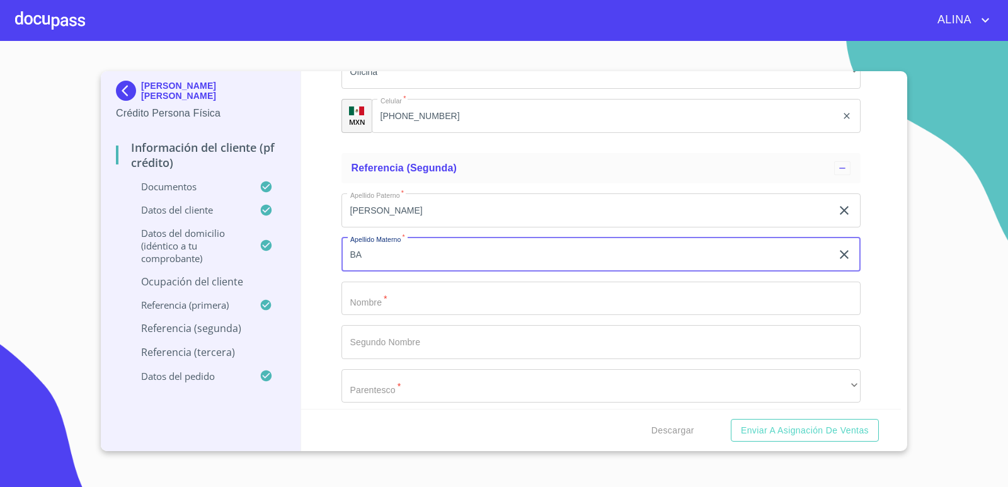
type input "B"
type input "VALLEJO"
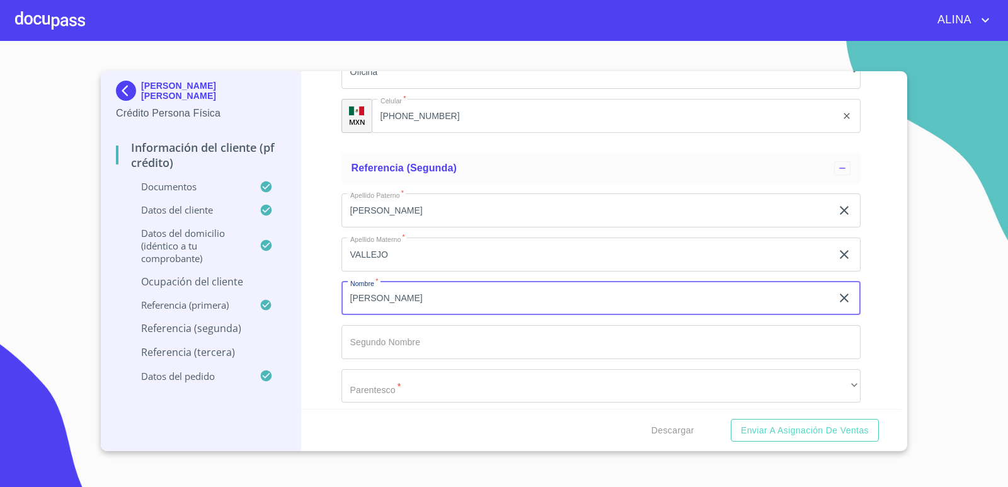
type input "[PERSON_NAME]"
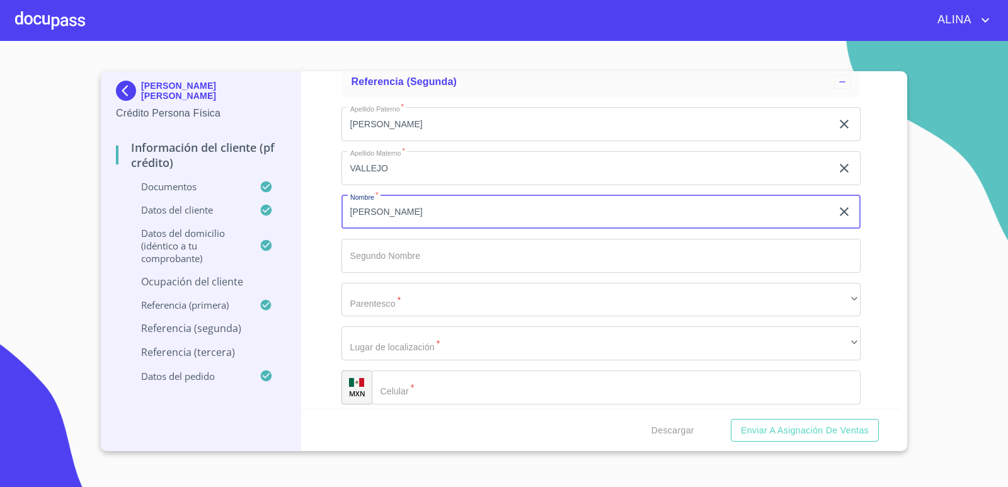
scroll to position [6675, 0]
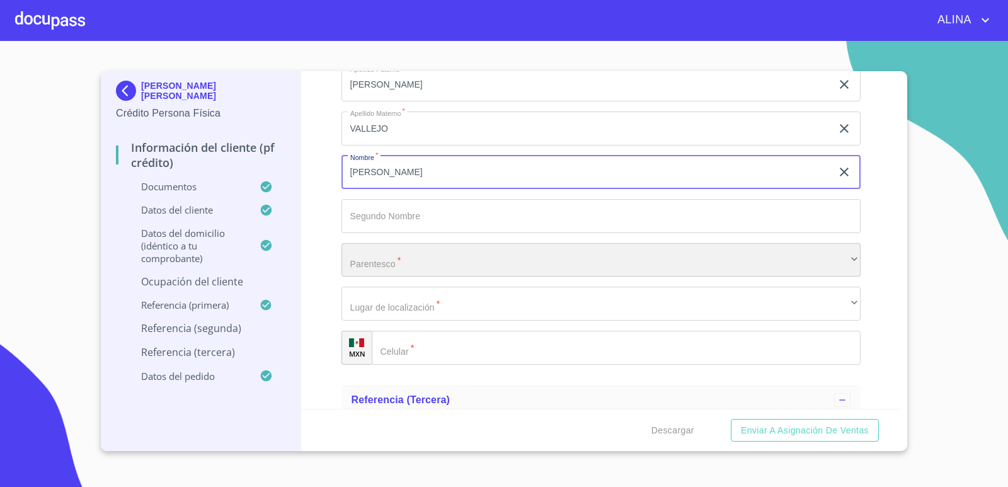
click at [385, 264] on div "​" at bounding box center [601, 260] width 520 height 34
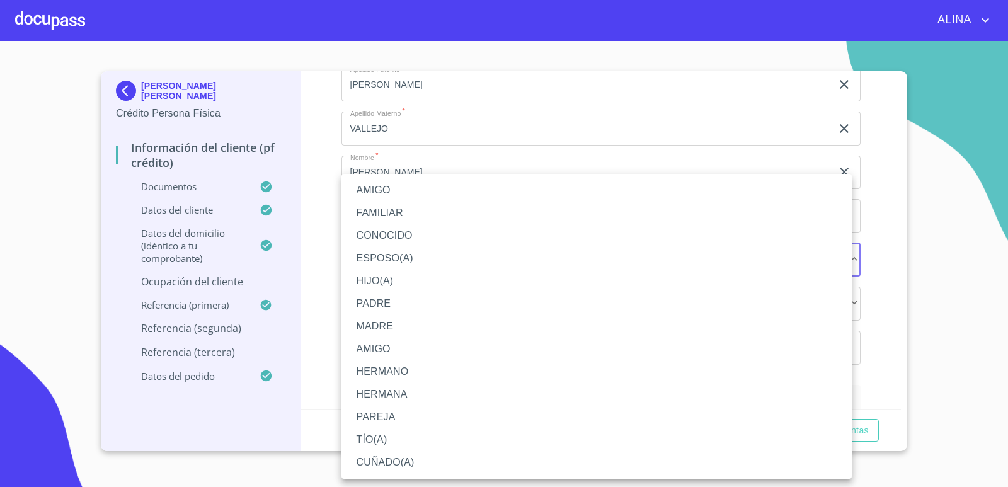
click at [383, 350] on li "AMIGO" at bounding box center [596, 349] width 510 height 23
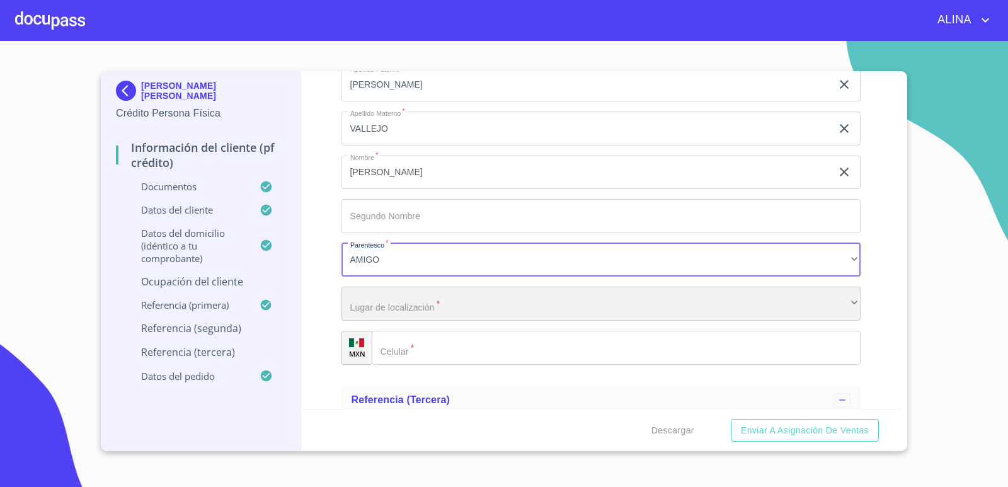
click at [404, 307] on div "​" at bounding box center [601, 304] width 520 height 34
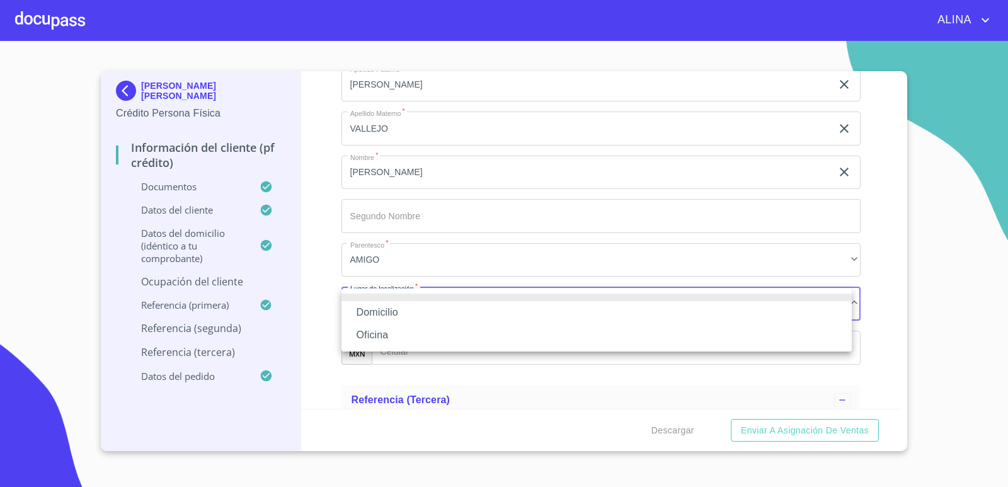
click at [381, 334] on li "Oficina" at bounding box center [596, 335] width 510 height 23
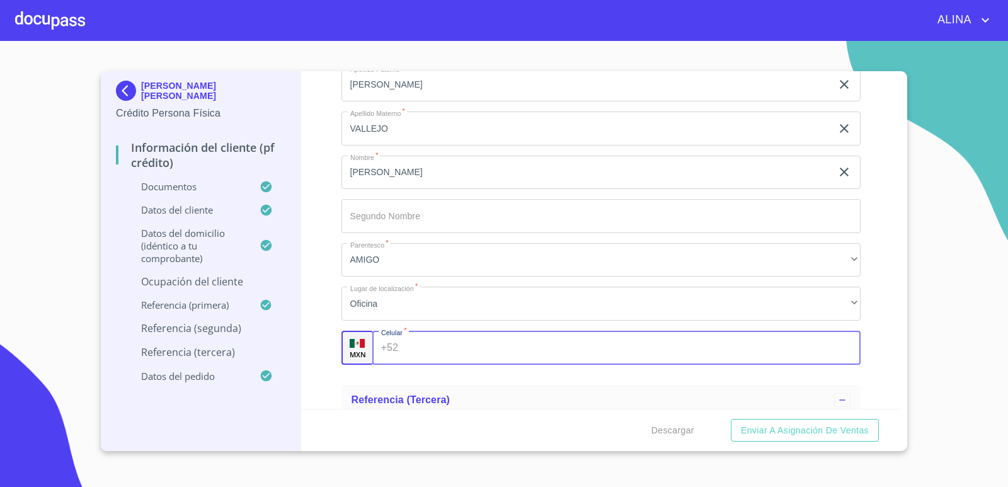
click at [426, 343] on input "Documento de identificación.   *" at bounding box center [631, 348] width 457 height 34
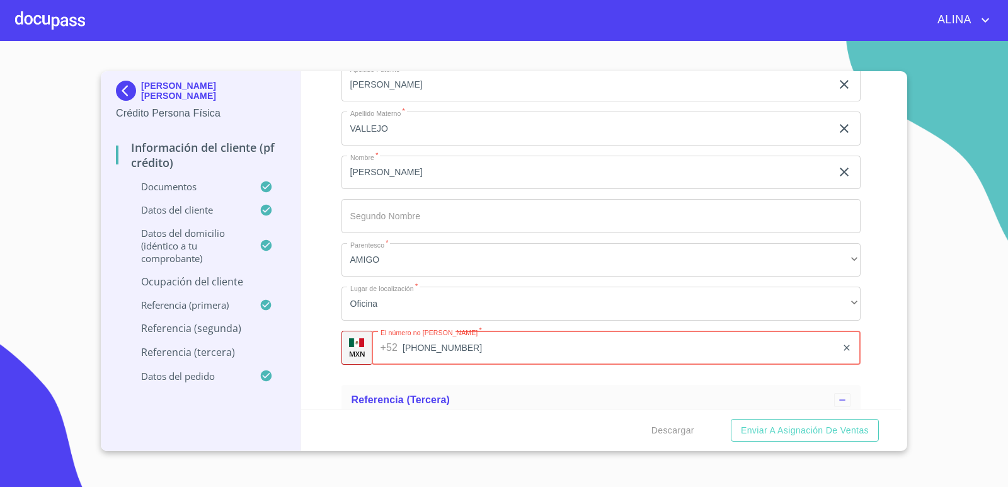
type input "[PHONE_NUMBER]"
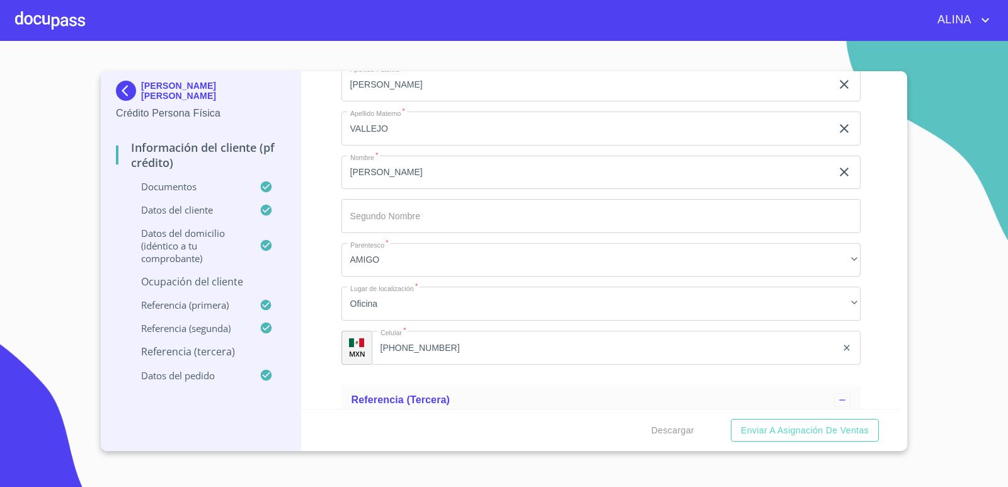
click at [882, 338] on div "Información del cliente (PF crédito) Documentos Documento de identificación.   …" at bounding box center [601, 240] width 600 height 338
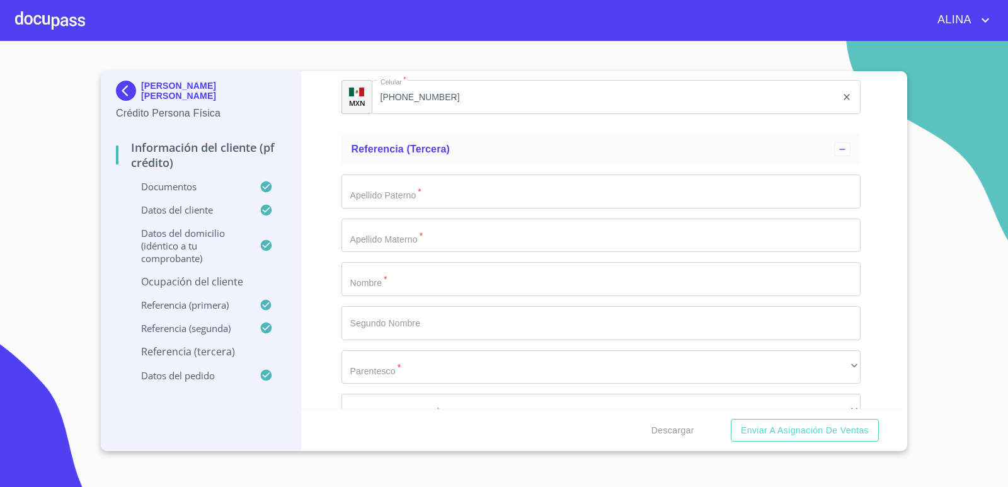
scroll to position [6927, 0]
click at [419, 198] on input "Documento de identificación.   *" at bounding box center [601, 190] width 520 height 34
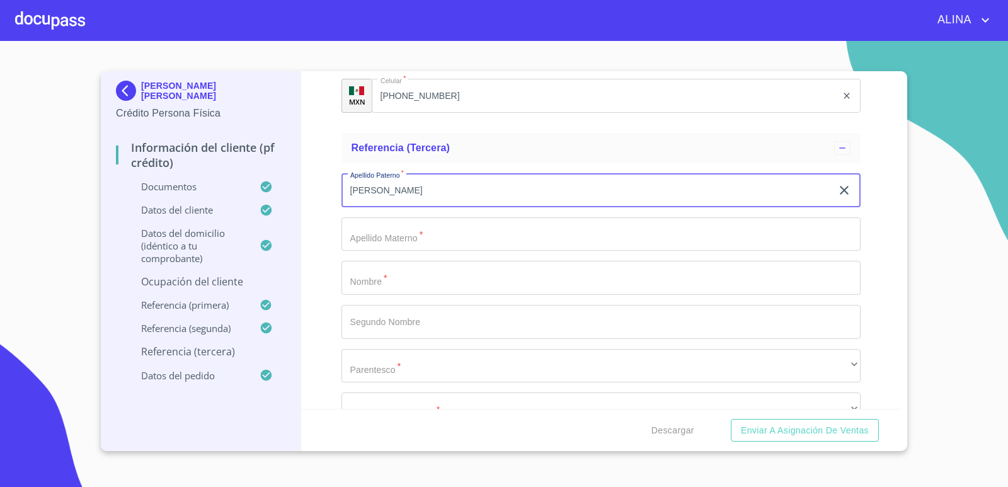
type input "[PERSON_NAME]"
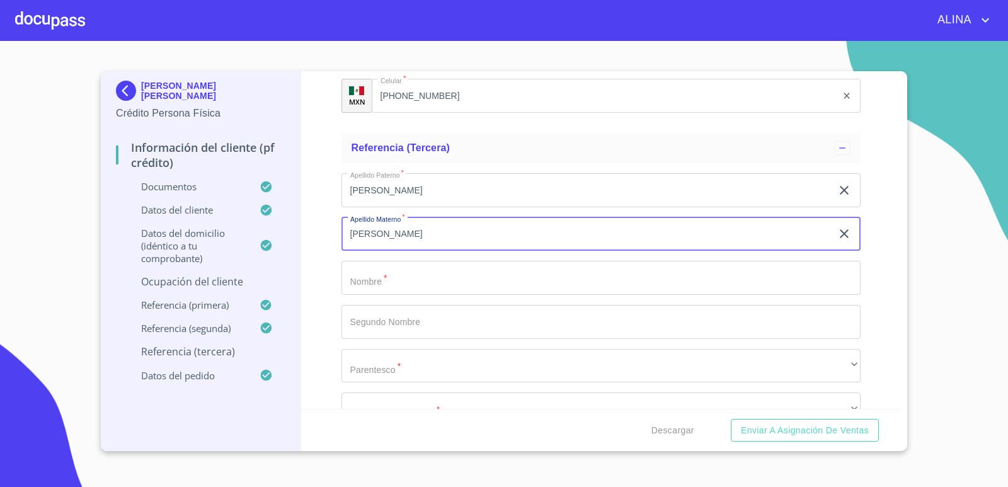
type input "[PERSON_NAME]"
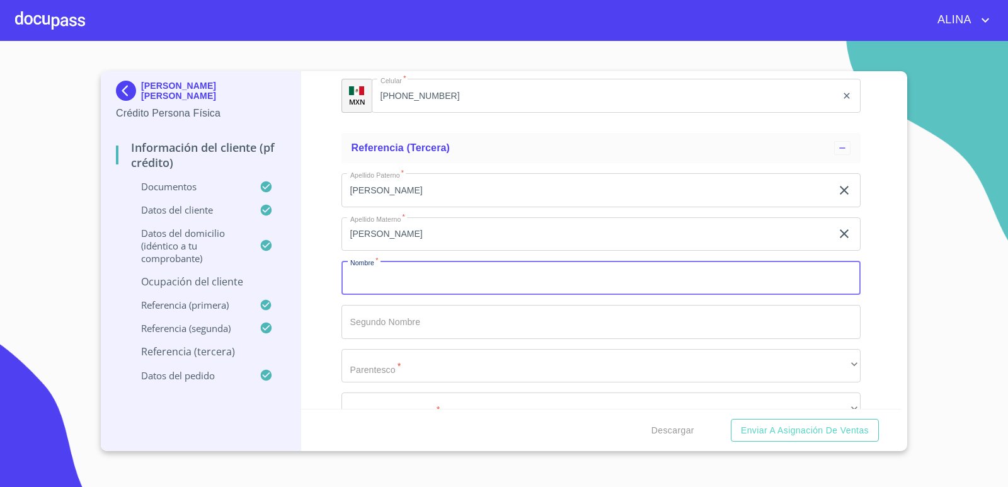
click at [391, 283] on input "Documento de identificación.   *" at bounding box center [601, 278] width 520 height 34
type input "[PERSON_NAME]"
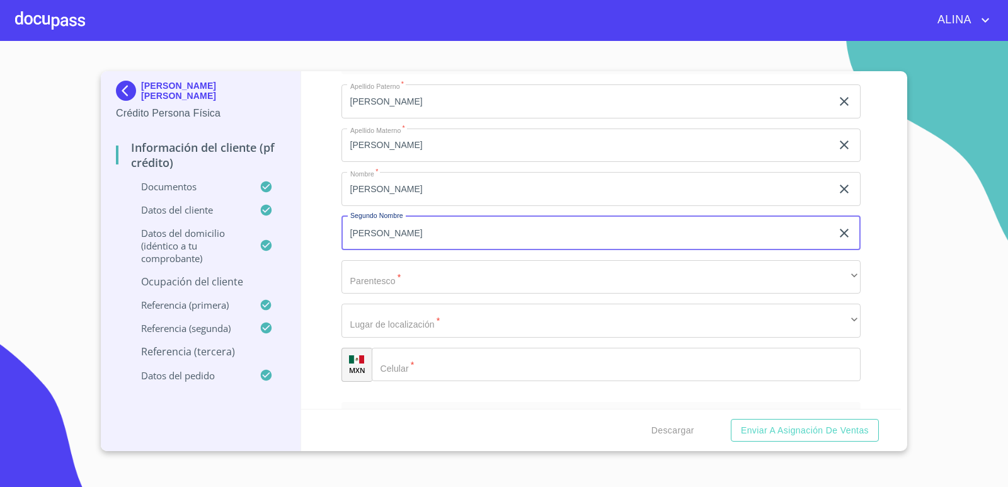
scroll to position [7028, 0]
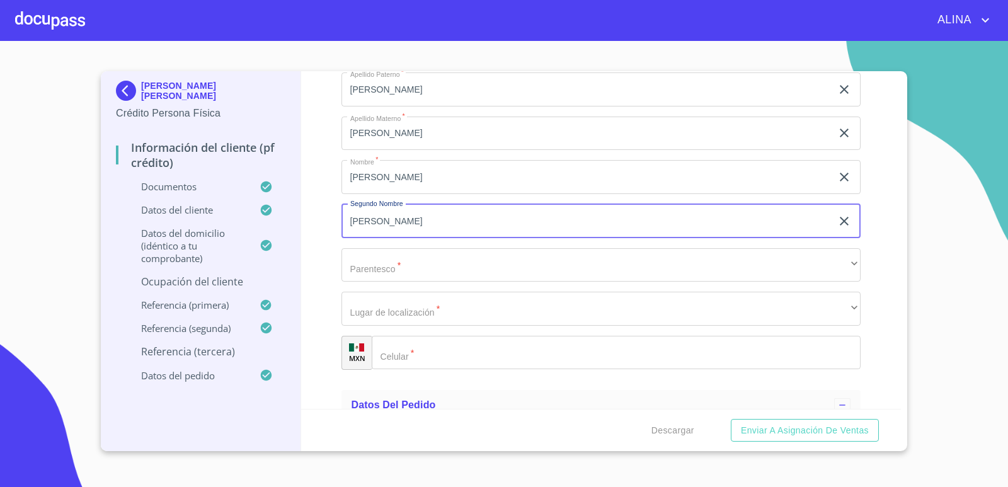
type input "[PERSON_NAME]"
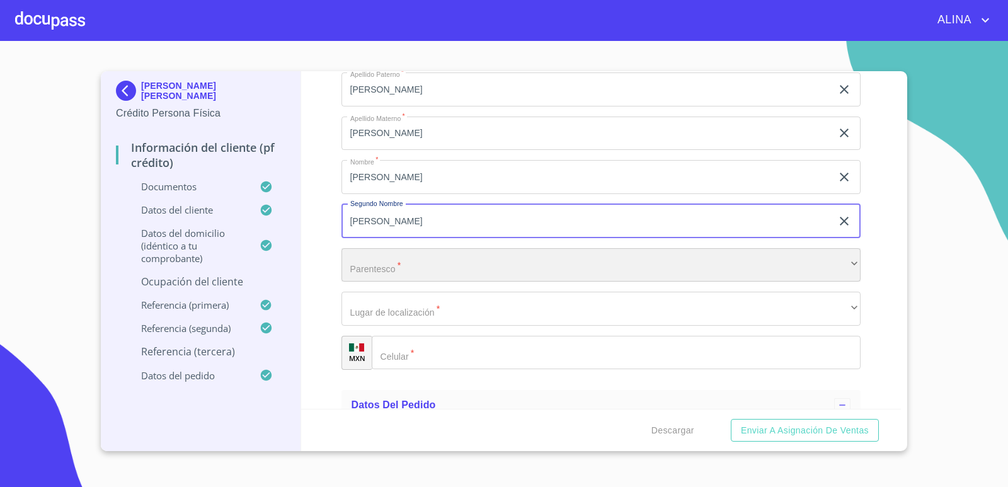
click at [445, 261] on div "​" at bounding box center [601, 265] width 520 height 34
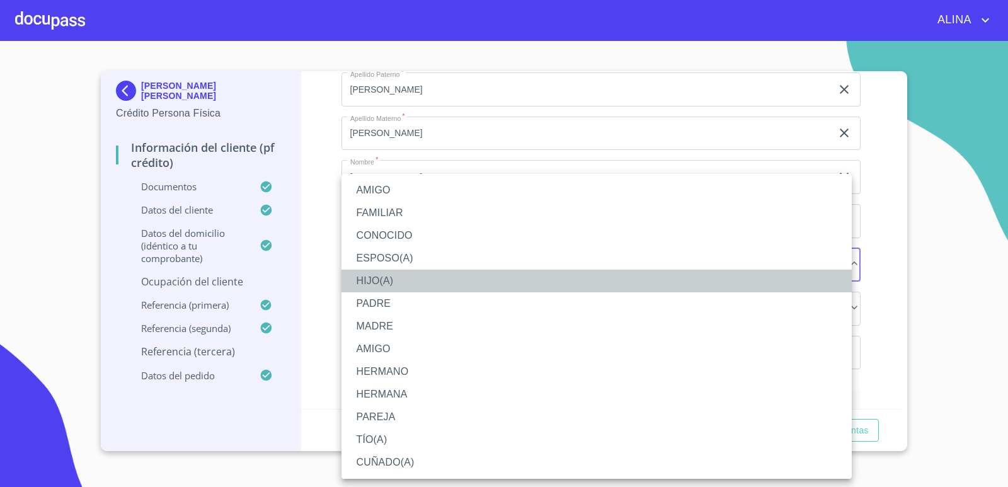
click at [379, 282] on li "HIJO(A)" at bounding box center [596, 281] width 510 height 23
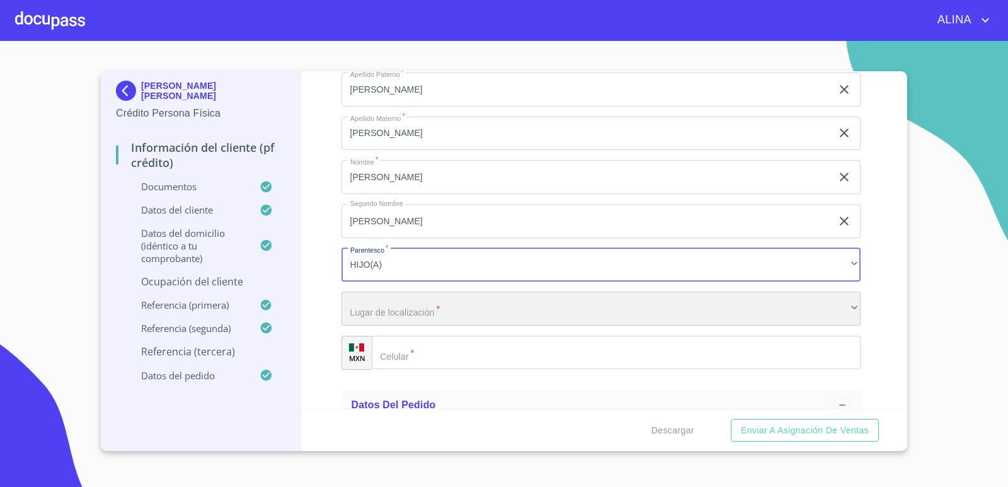
click at [439, 301] on div "​" at bounding box center [601, 309] width 520 height 34
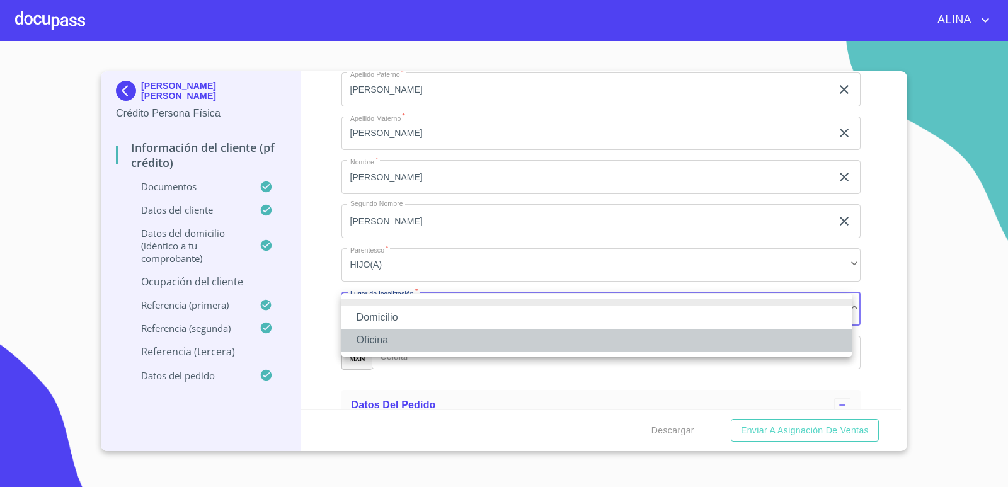
click at [389, 342] on li "Oficina" at bounding box center [596, 340] width 510 height 23
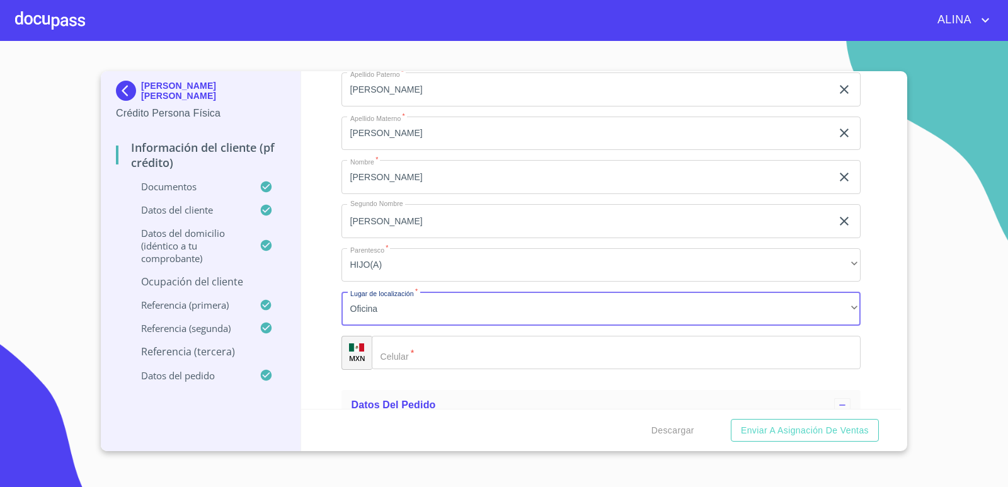
click at [472, 354] on input "Documento de identificación.   *" at bounding box center [616, 353] width 489 height 34
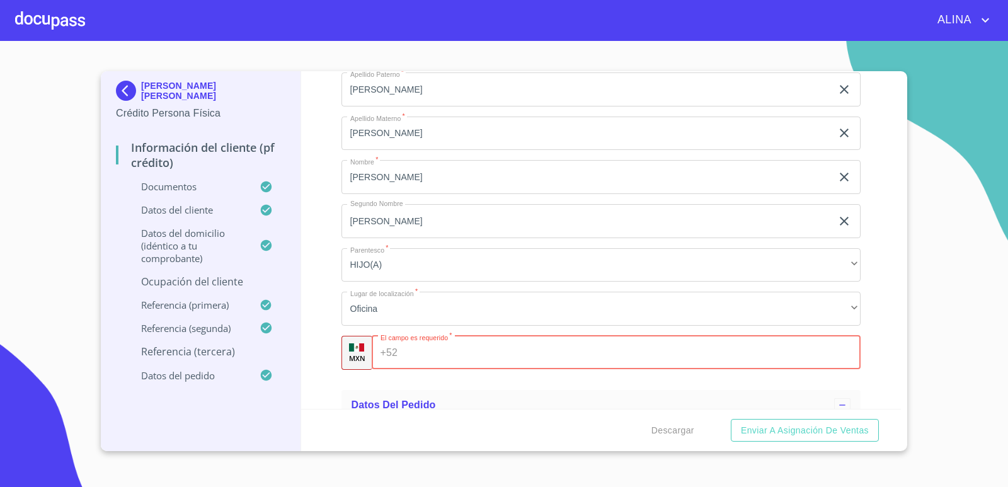
drag, startPoint x: 474, startPoint y: 358, endPoint x: 198, endPoint y: 85, distance: 388.3
click at [467, 352] on input "Documento de identificación.   *" at bounding box center [631, 353] width 458 height 34
type input "[PHONE_NUMBER]"
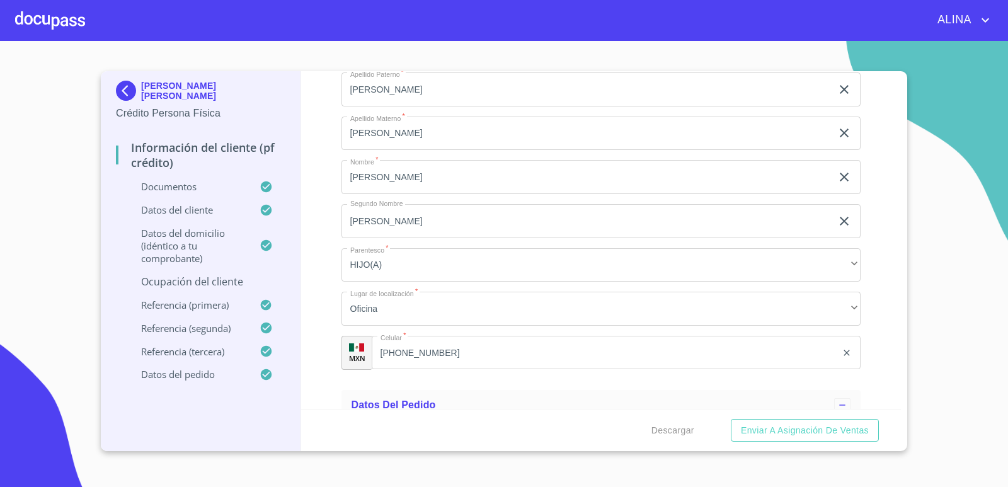
click at [874, 326] on div "Información del cliente (PF crédito) Documentos Documento de identificación.   …" at bounding box center [601, 240] width 600 height 338
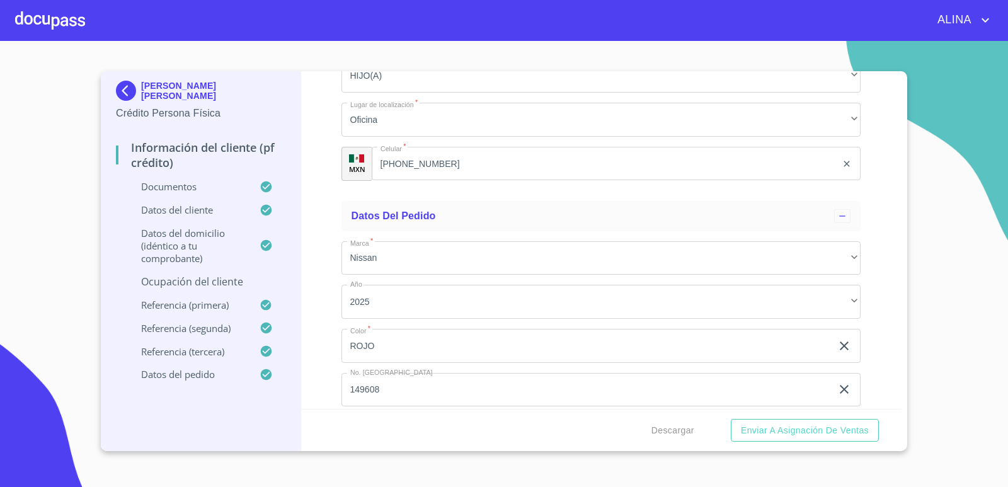
scroll to position [7273, 0]
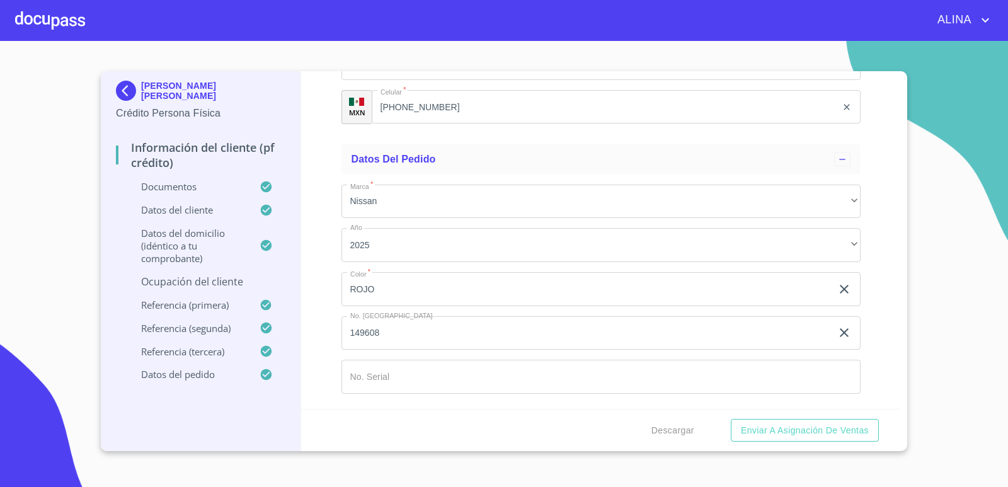
click at [402, 378] on input "Documento de identificación.   *" at bounding box center [601, 377] width 520 height 34
type input "1"
type input "402913"
click at [815, 429] on span "Enviar a Asignación de Ventas" at bounding box center [805, 431] width 128 height 16
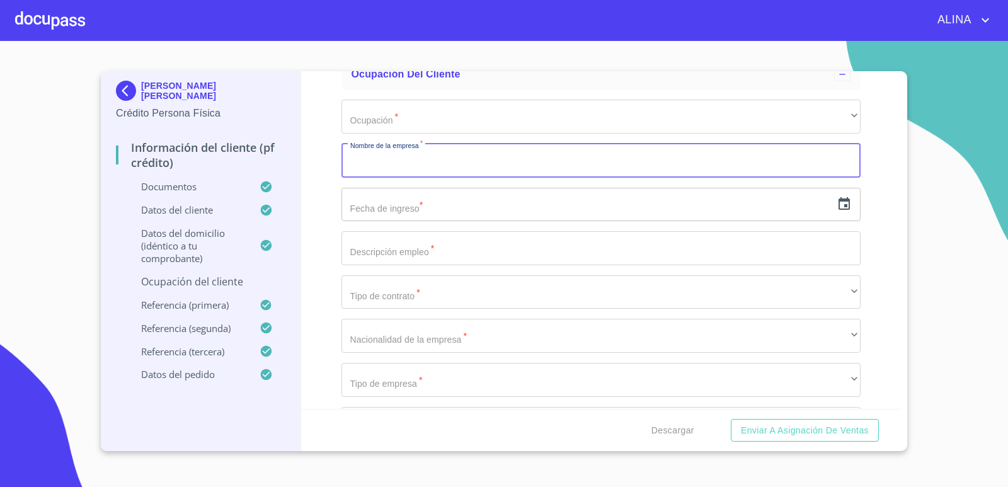
scroll to position [5304, 0]
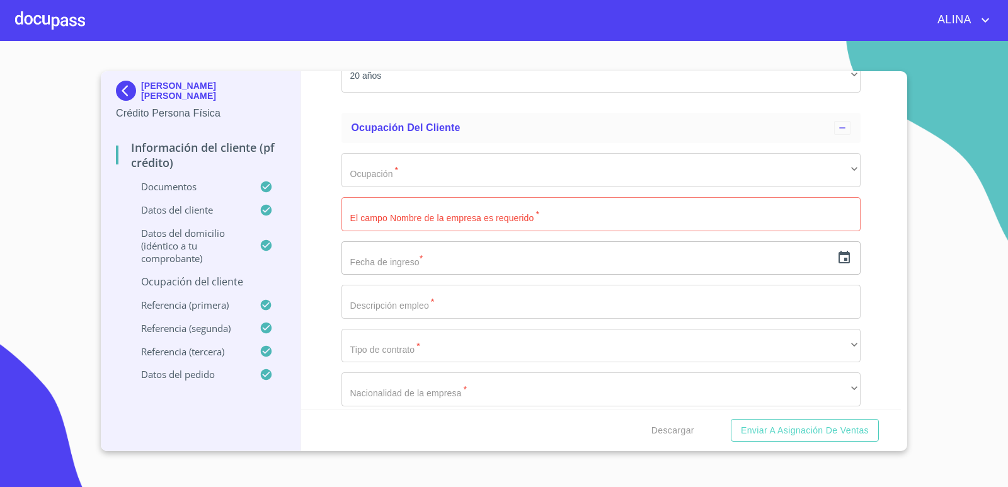
click at [50, 14] on div at bounding box center [50, 20] width 70 height 40
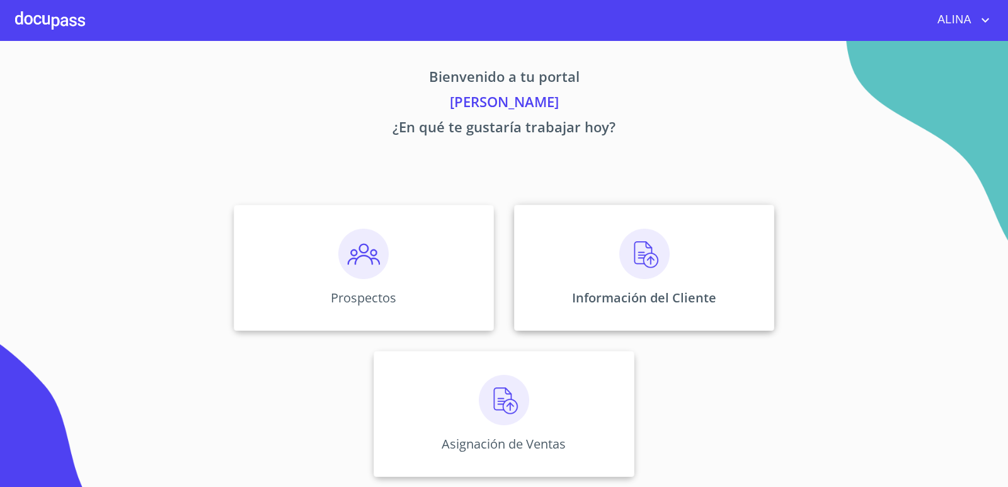
click at [724, 270] on div "Información del Cliente" at bounding box center [644, 268] width 260 height 126
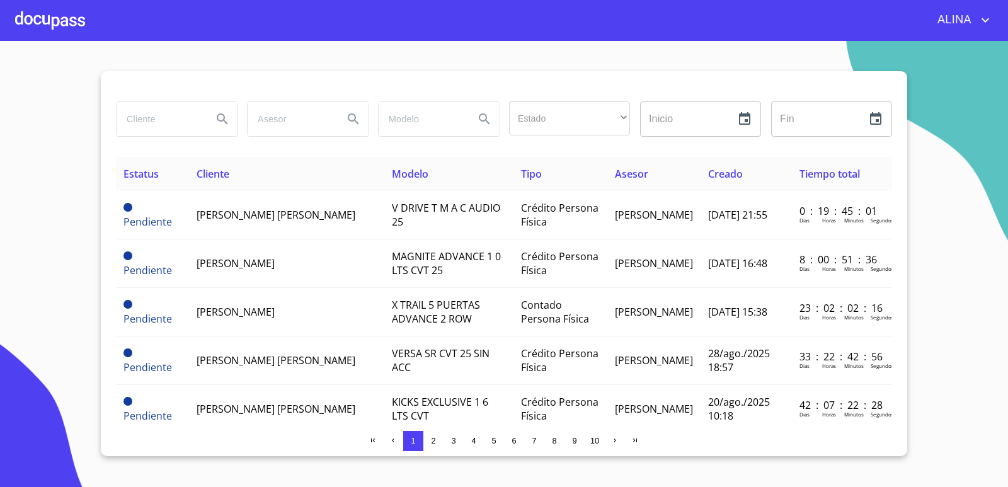
click at [152, 123] on input "search" at bounding box center [159, 119] width 86 height 34
type input "MANGUERAS METALICAS"
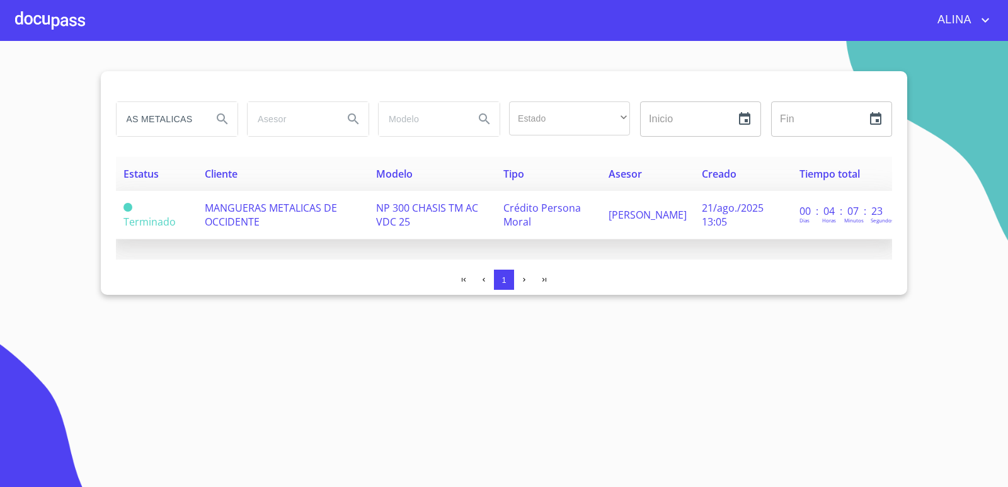
scroll to position [0, 0]
click at [287, 217] on td "MANGUERAS METALICAS DE OCCIDENTE" at bounding box center [283, 215] width 172 height 48
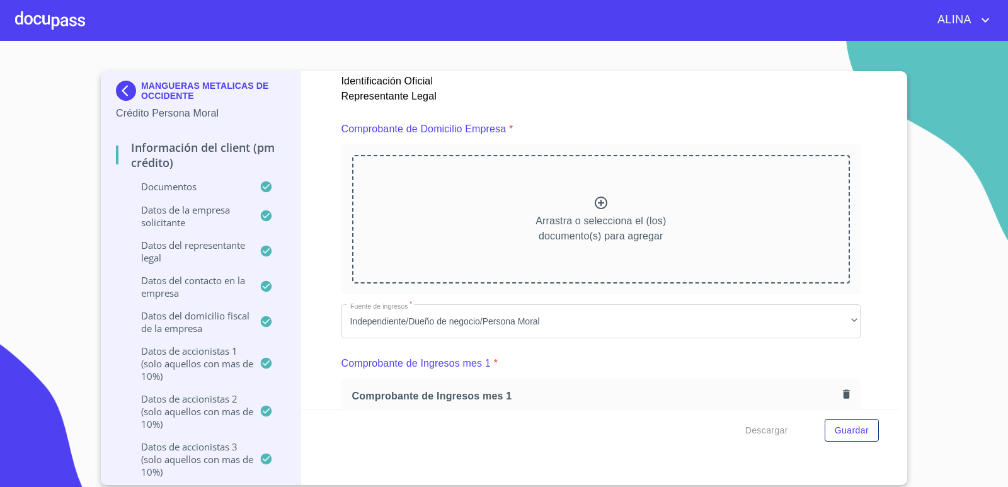
scroll to position [378, 0]
